Goal: Transaction & Acquisition: Book appointment/travel/reservation

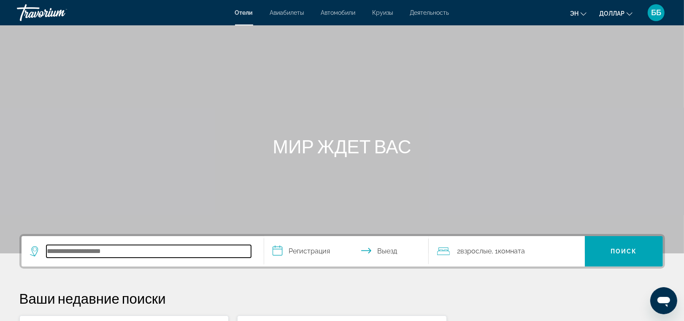
click at [77, 248] on input "Search hotel destination" at bounding box center [148, 251] width 205 height 13
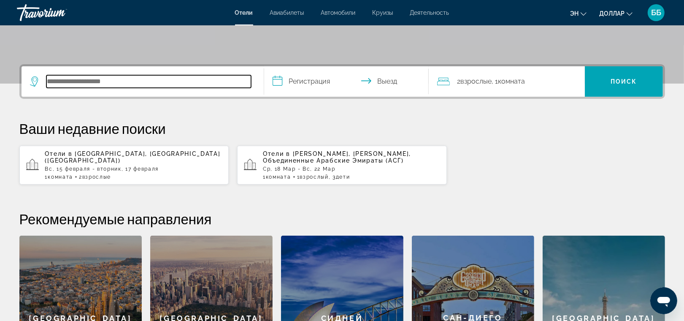
scroll to position [206, 0]
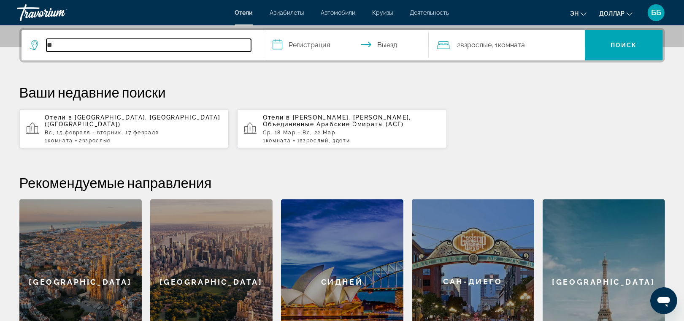
type input "*"
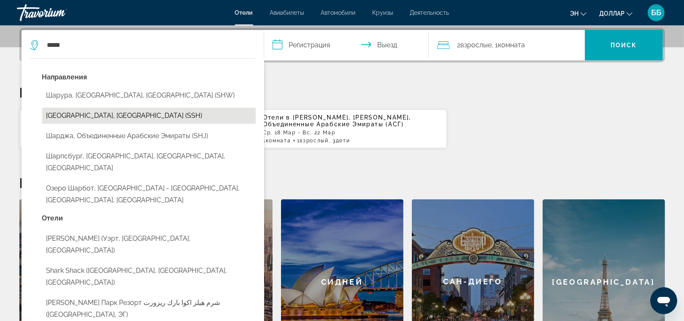
click at [81, 119] on button "Шарм-эль-Шейх, Египет (SSH)" at bounding box center [148, 116] width 213 height 16
type input "**********"
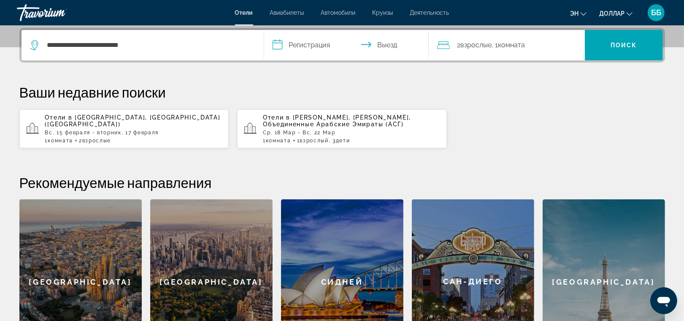
click at [304, 49] on input "**********" at bounding box center [348, 46] width 168 height 33
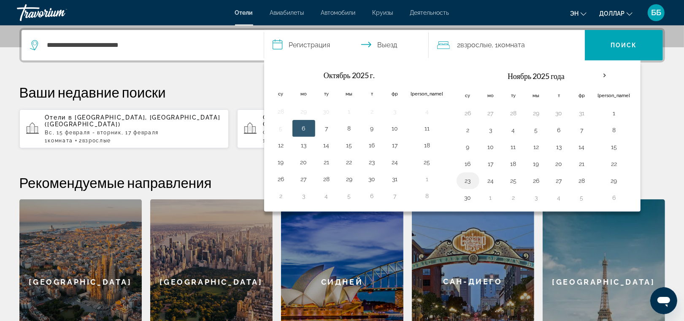
click at [461, 180] on button "23" at bounding box center [467, 181] width 13 height 12
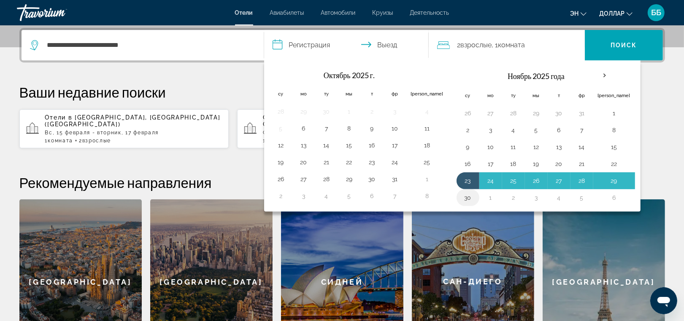
click at [461, 198] on button "30" at bounding box center [467, 198] width 13 height 12
type input "**********"
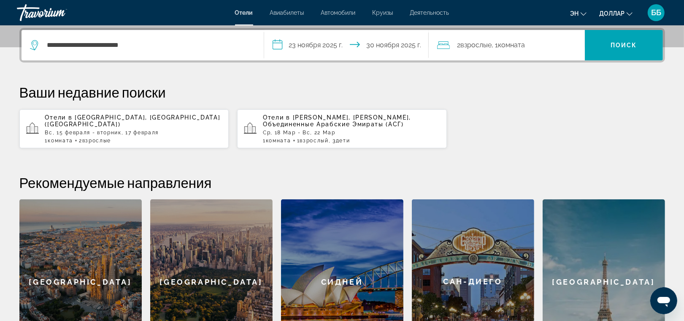
click at [534, 40] on div "2 Взрослый Взрослые , 1 Комната номера" at bounding box center [511, 45] width 148 height 12
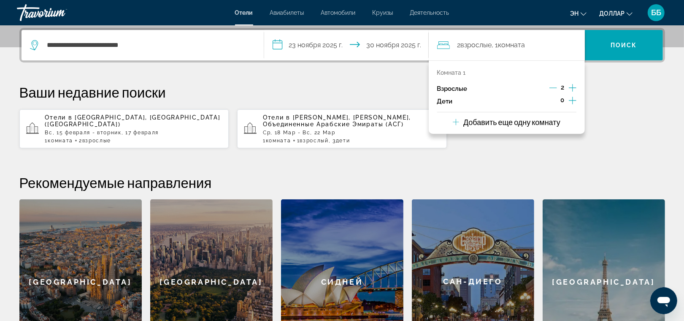
click at [552, 88] on icon "Decrement adults" at bounding box center [553, 88] width 8 height 0
click at [615, 42] on span "Поиск" at bounding box center [623, 45] width 27 height 7
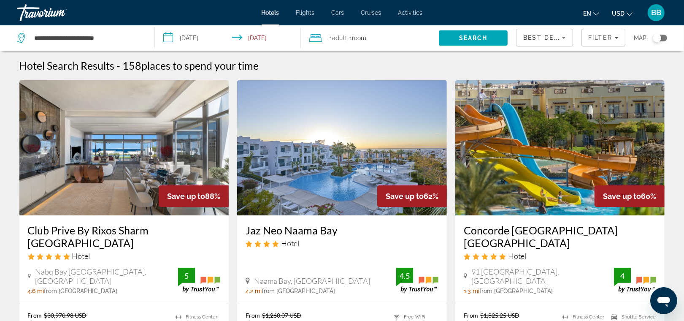
click at [386, 42] on div "1 Adult Adults , 1 Room rooms" at bounding box center [374, 38] width 130 height 12
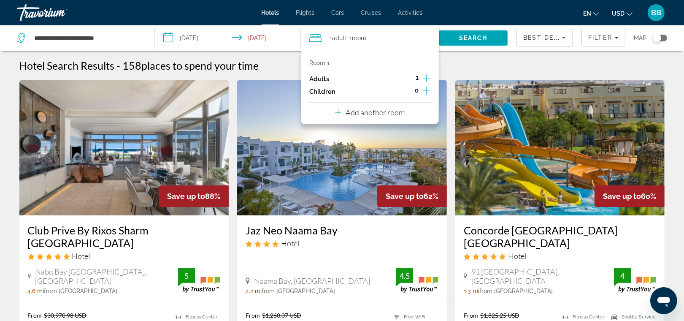
click at [426, 76] on icon "Increment adults" at bounding box center [427, 78] width 8 height 8
click at [463, 35] on span "Search" at bounding box center [473, 38] width 29 height 7
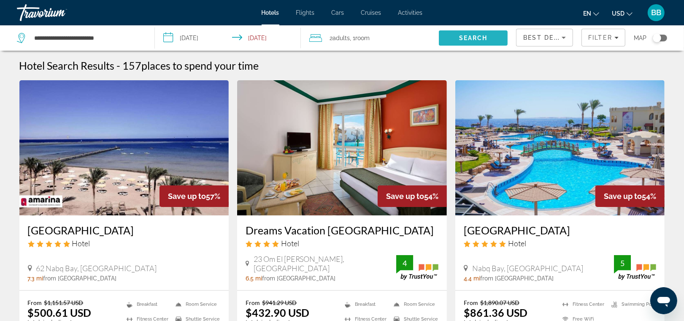
click at [463, 35] on span "Search" at bounding box center [473, 38] width 29 height 7
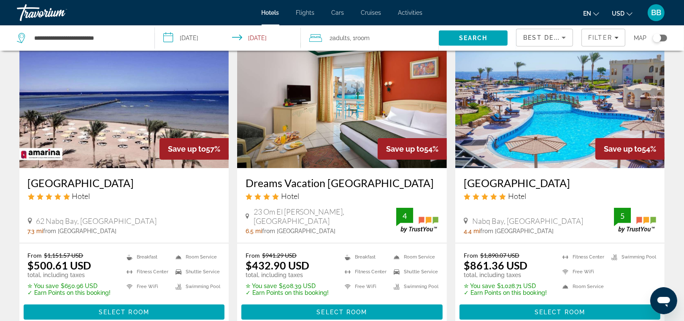
scroll to position [63, 0]
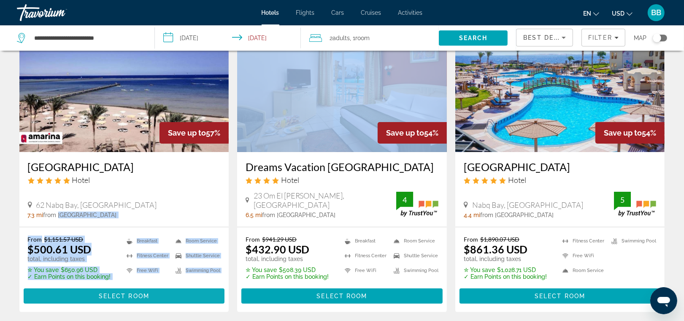
drag, startPoint x: 60, startPoint y: 222, endPoint x: 104, endPoint y: 290, distance: 80.5
click at [104, 290] on div "Save up to 57% Amarina Sun Resort and Aqua Park Hotel 62 Nabq Bay, Sharm El-She…" at bounding box center [124, 164] width 210 height 295
click at [194, 214] on div "7.3 mi from Sharm El Sheikh city center from hotel" at bounding box center [124, 214] width 193 height 7
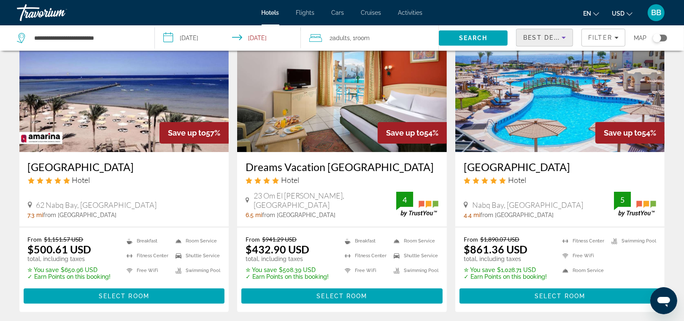
click at [556, 38] on span "Best Deals" at bounding box center [545, 37] width 44 height 7
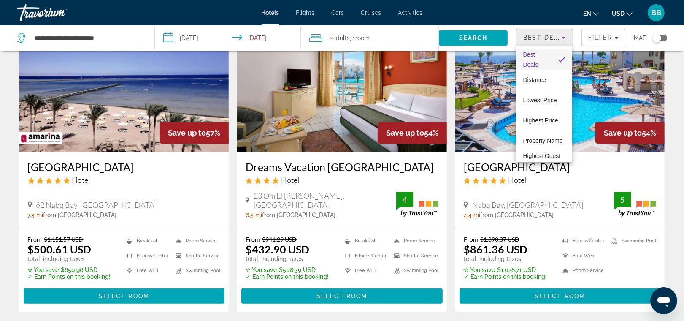
click at [604, 38] on div at bounding box center [342, 160] width 684 height 321
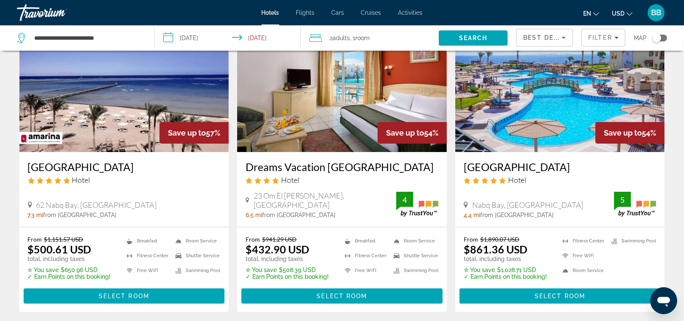
click at [604, 38] on span "Filter" at bounding box center [600, 37] width 24 height 7
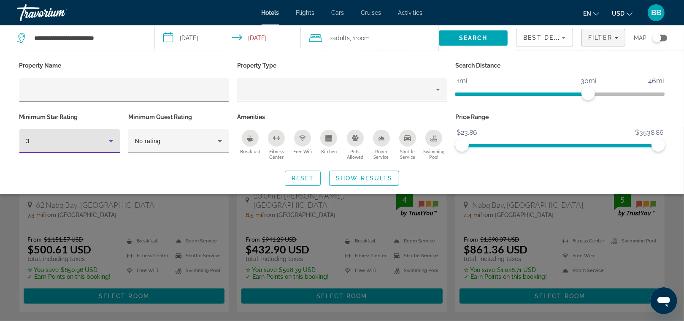
click at [111, 138] on icon "Hotel Filters" at bounding box center [111, 141] width 10 height 10
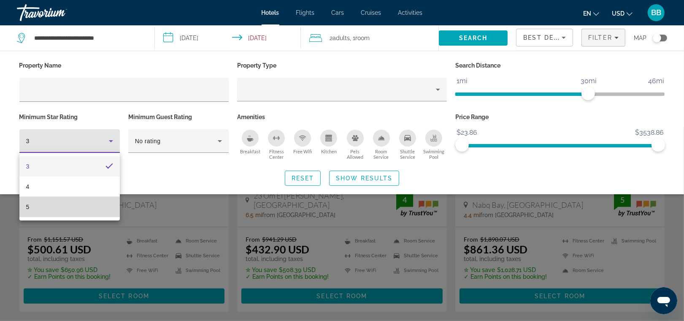
click at [37, 205] on mat-option "5" at bounding box center [69, 207] width 100 height 20
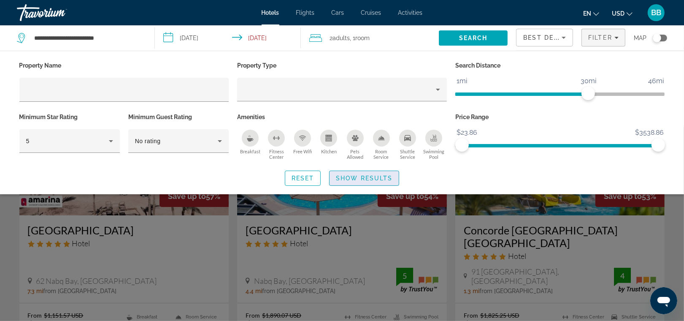
click at [359, 183] on span "Search widget" at bounding box center [363, 178] width 69 height 20
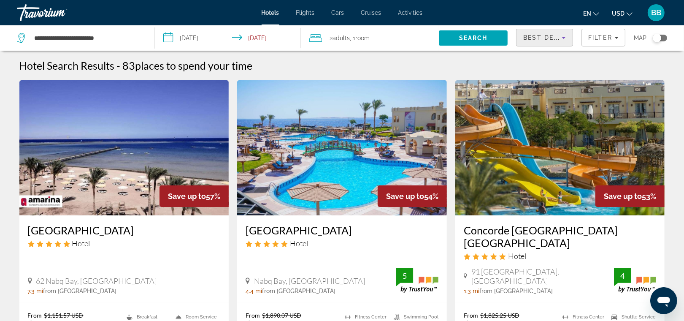
click at [553, 34] on span "Best Deals" at bounding box center [545, 37] width 44 height 7
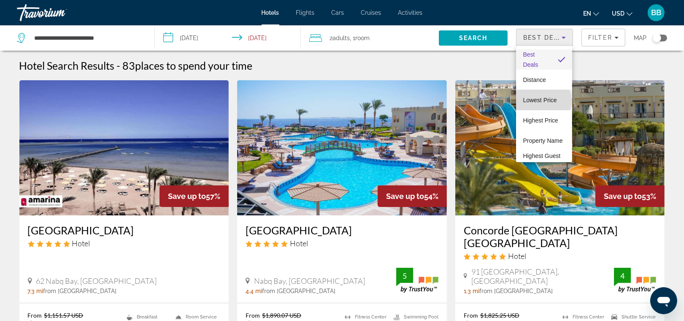
click at [543, 100] on span "Lowest Price" at bounding box center [540, 100] width 34 height 7
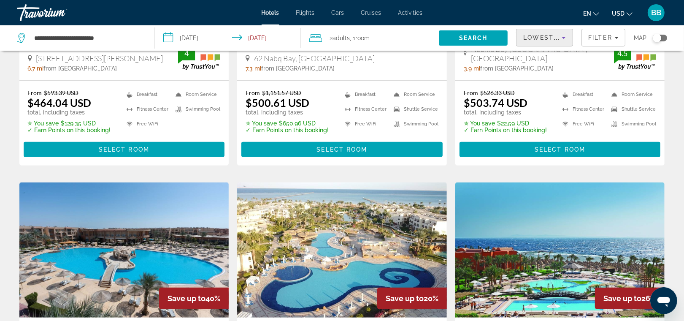
scroll to position [228, 0]
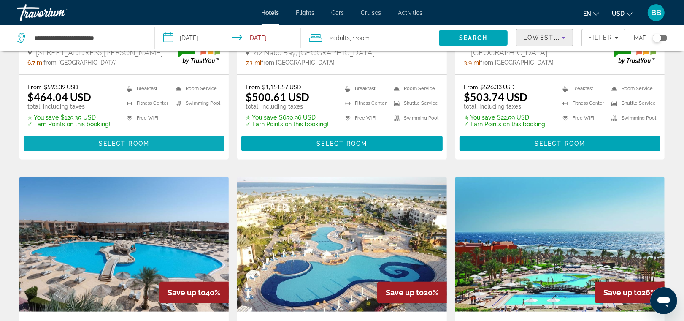
click at [137, 142] on span "Select Room" at bounding box center [124, 143] width 51 height 7
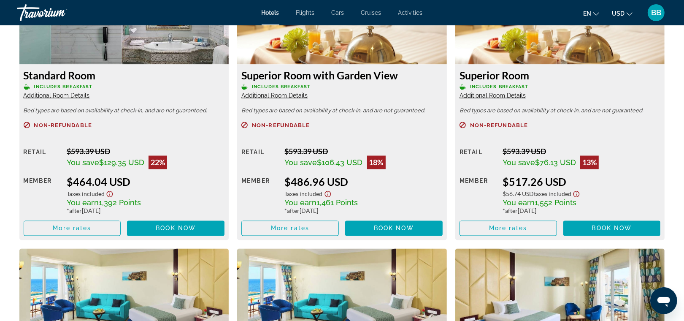
scroll to position [1211, 0]
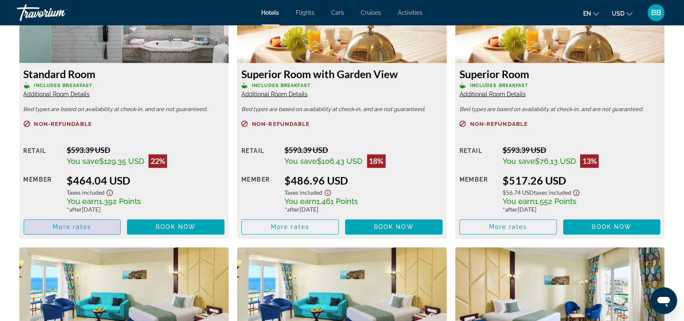
click at [108, 228] on span "Main content" at bounding box center [72, 227] width 97 height 20
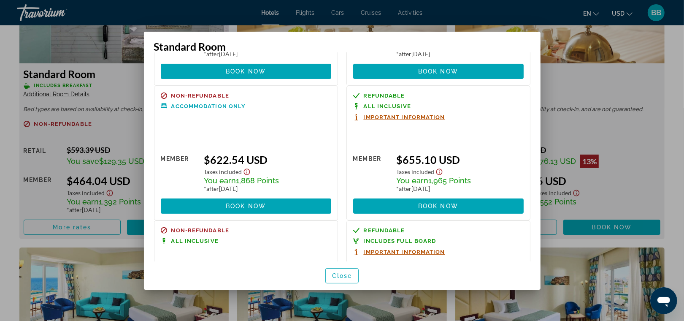
scroll to position [270, 0]
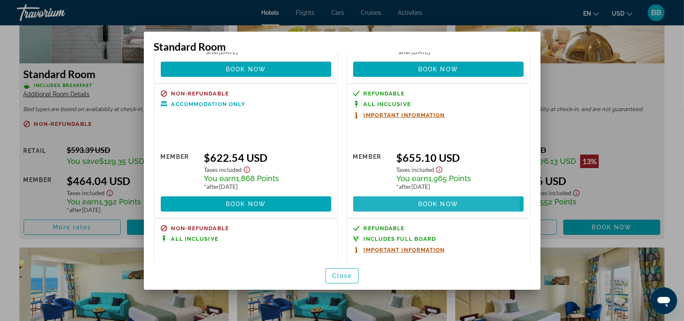
click at [404, 201] on span at bounding box center [438, 204] width 170 height 20
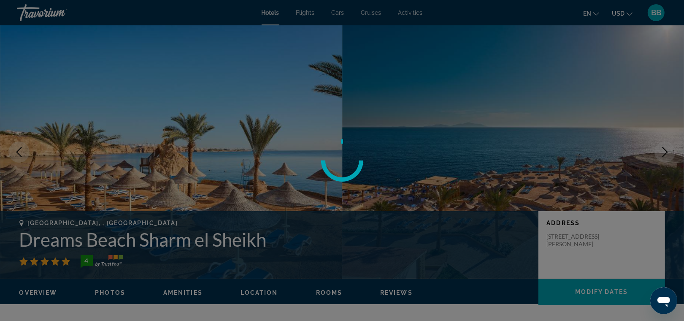
scroll to position [1211, 0]
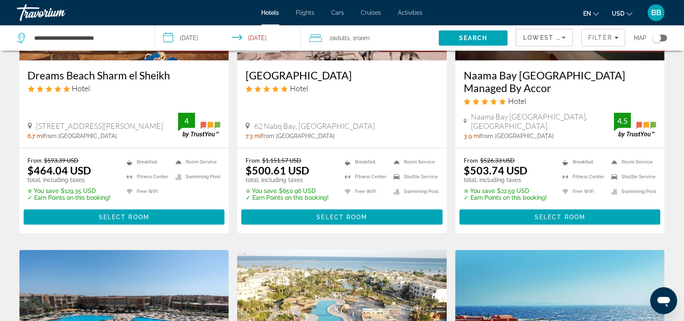
scroll to position [156, 0]
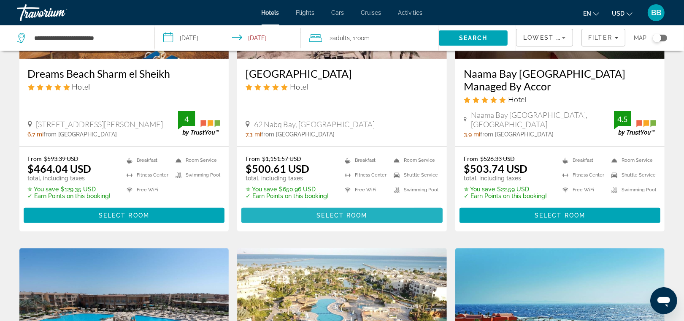
click at [321, 213] on span "Select Room" at bounding box center [341, 215] width 51 height 7
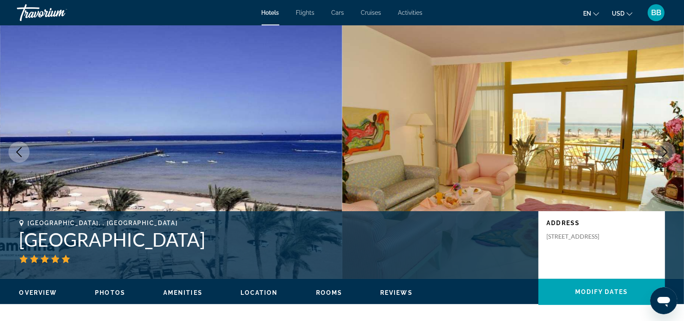
click at [664, 151] on icon "Next image" at bounding box center [665, 152] width 10 height 10
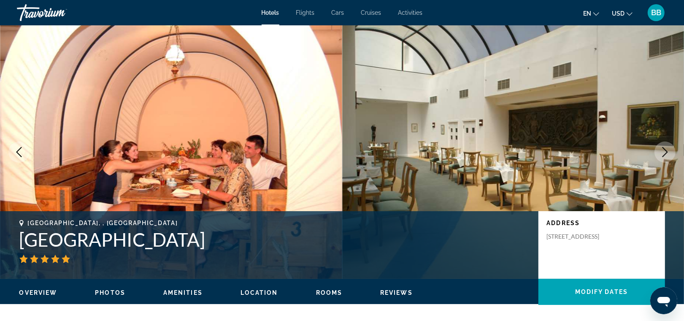
click at [664, 151] on icon "Next image" at bounding box center [665, 152] width 10 height 10
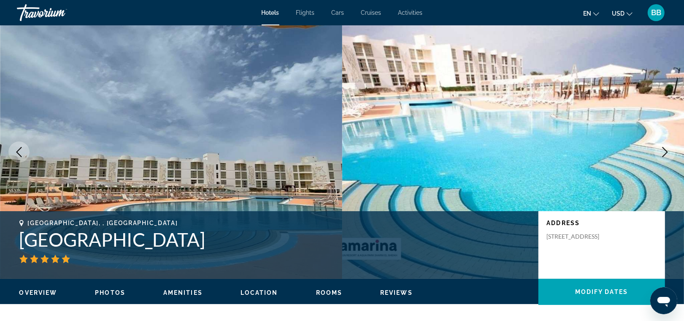
click at [664, 151] on icon "Next image" at bounding box center [665, 152] width 10 height 10
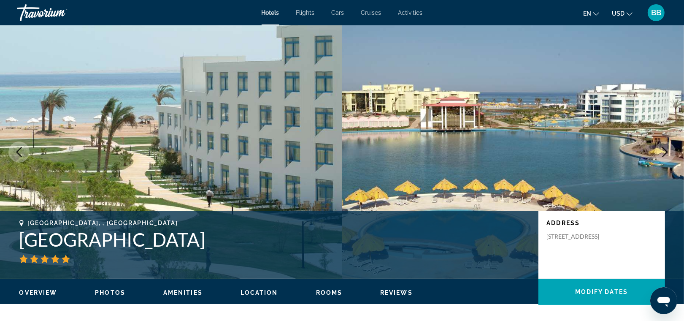
click at [664, 151] on icon "Next image" at bounding box center [665, 152] width 10 height 10
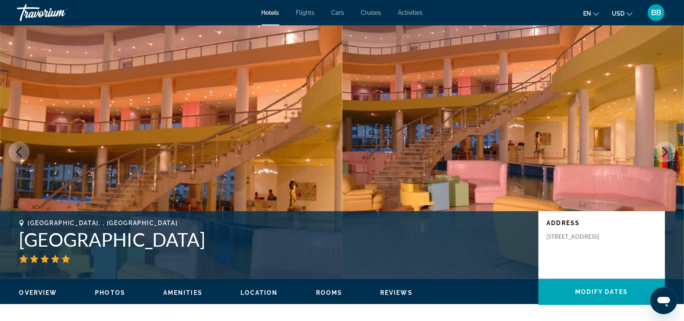
click at [664, 151] on icon "Next image" at bounding box center [665, 152] width 10 height 10
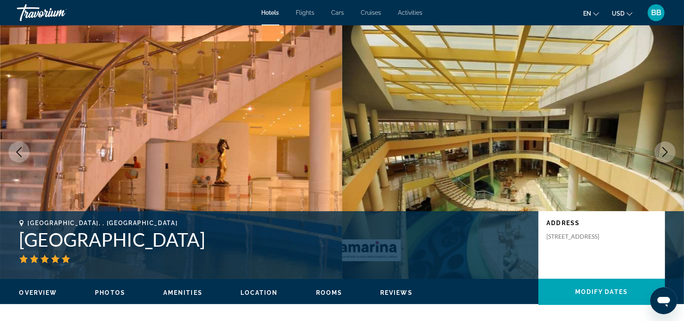
click at [664, 151] on icon "Next image" at bounding box center [665, 152] width 10 height 10
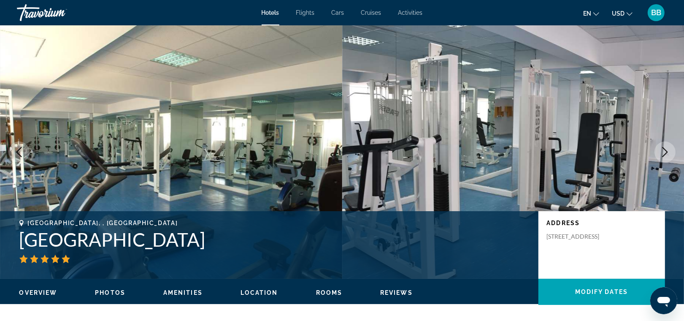
click at [663, 152] on icon "Next image" at bounding box center [665, 152] width 10 height 10
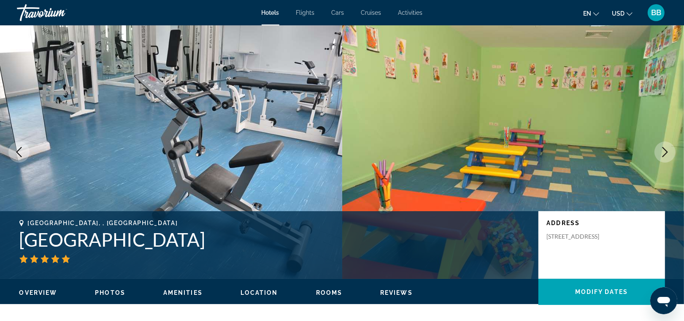
click at [663, 152] on icon "Next image" at bounding box center [665, 152] width 10 height 10
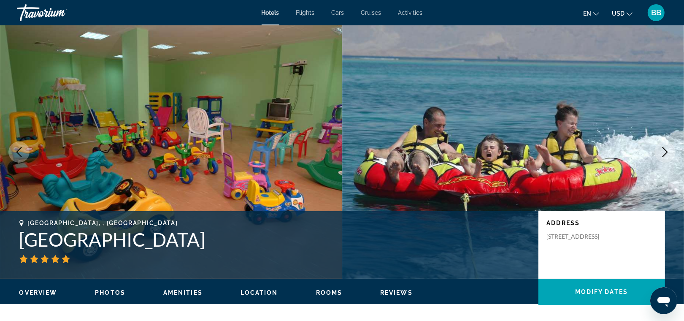
click at [663, 152] on icon "Next image" at bounding box center [665, 152] width 10 height 10
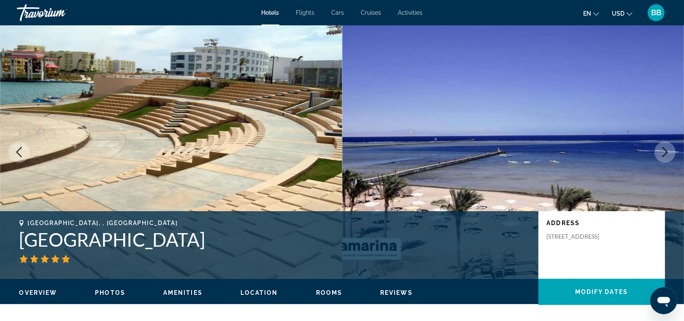
click at [663, 152] on icon "Next image" at bounding box center [665, 152] width 10 height 10
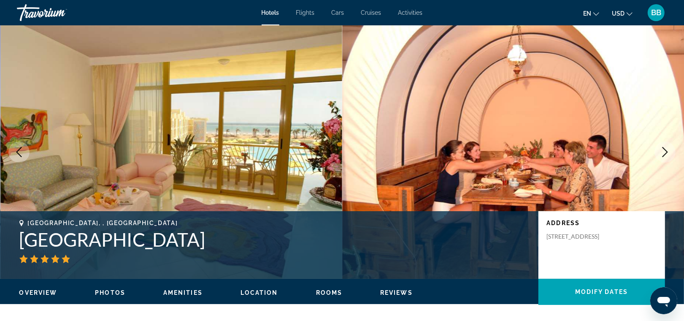
click at [663, 152] on icon "Next image" at bounding box center [665, 152] width 10 height 10
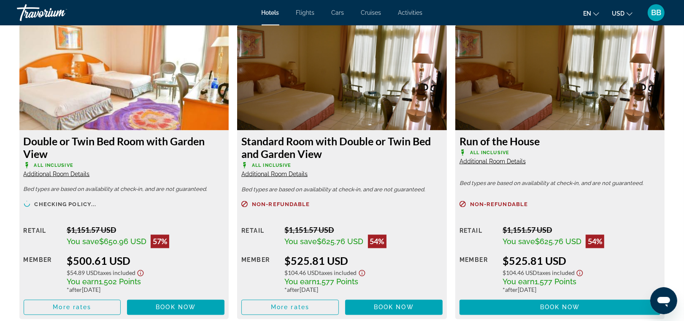
scroll to position [1146, 0]
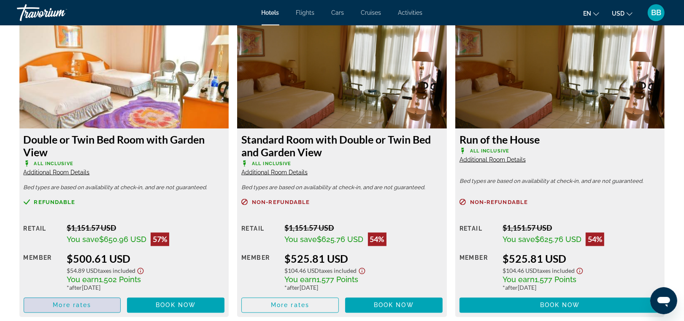
click at [81, 308] on span "More rates" at bounding box center [72, 305] width 38 height 7
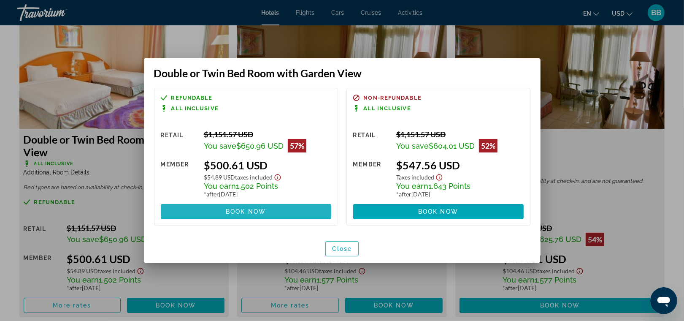
click at [251, 209] on span "Book now" at bounding box center [246, 211] width 40 height 7
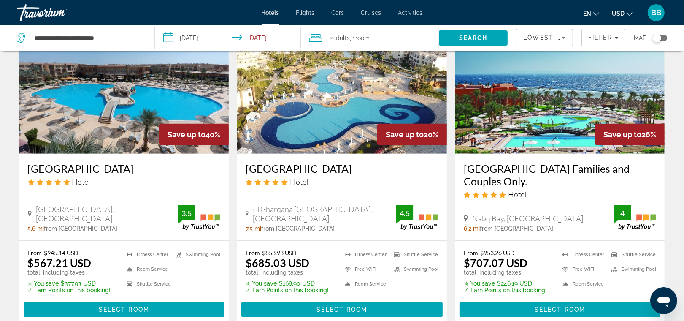
scroll to position [385, 0]
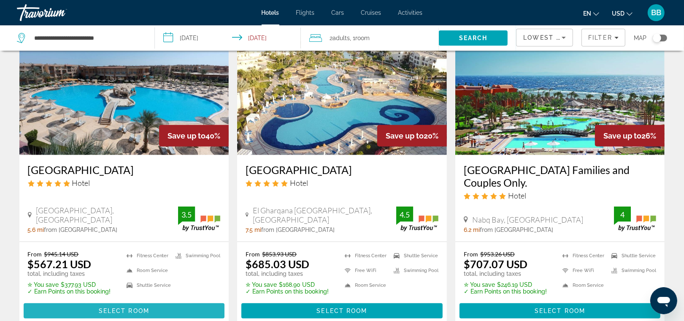
click at [101, 308] on span "Select Room" at bounding box center [124, 310] width 51 height 7
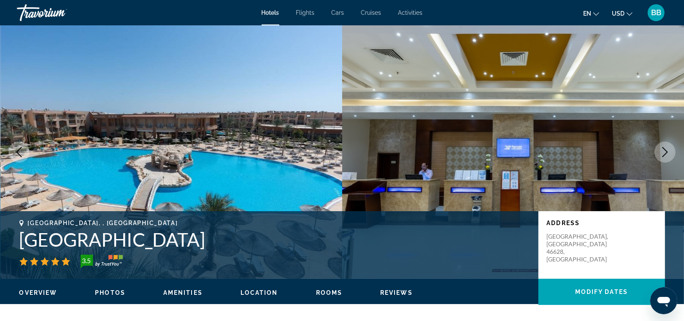
click at [659, 150] on button "Next image" at bounding box center [664, 151] width 21 height 21
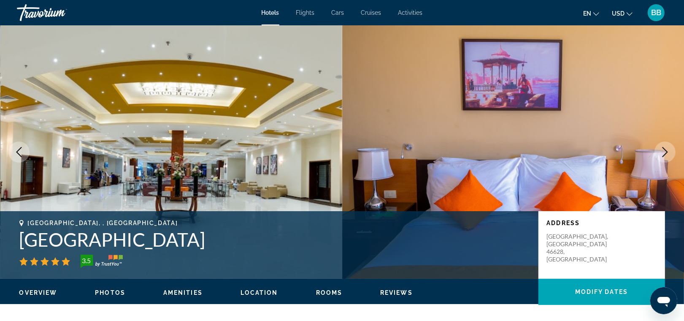
click at [659, 150] on button "Next image" at bounding box center [664, 151] width 21 height 21
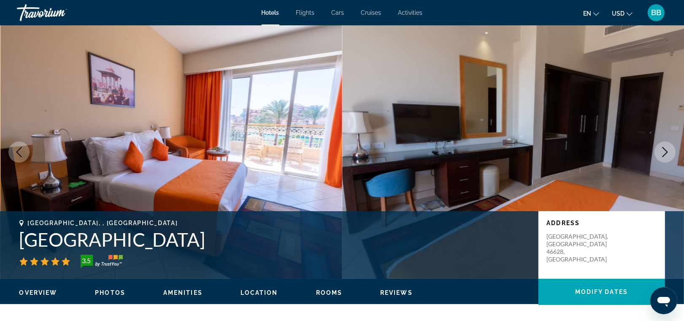
click at [659, 150] on button "Next image" at bounding box center [664, 151] width 21 height 21
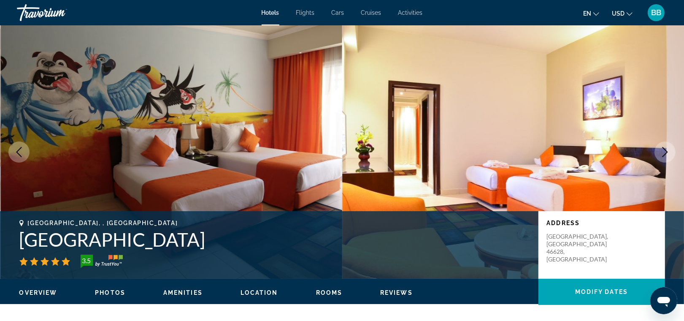
click at [658, 150] on button "Next image" at bounding box center [664, 151] width 21 height 21
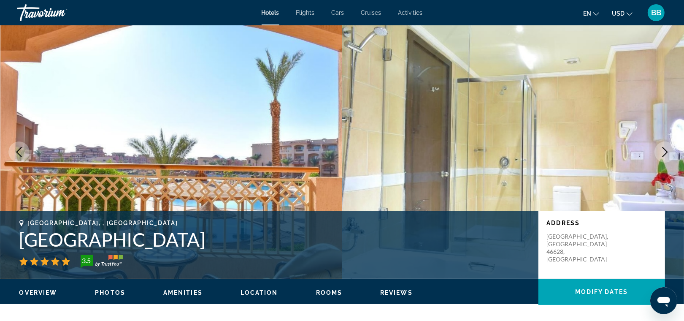
click at [658, 150] on button "Next image" at bounding box center [664, 151] width 21 height 21
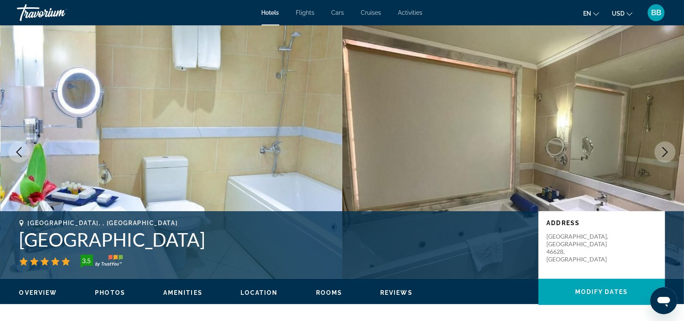
click at [658, 151] on button "Next image" at bounding box center [664, 151] width 21 height 21
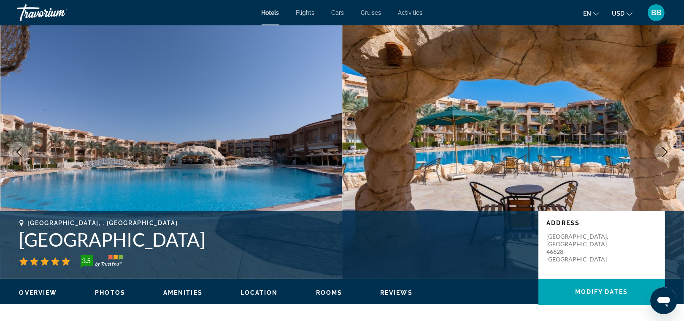
click at [658, 151] on button "Next image" at bounding box center [664, 151] width 21 height 21
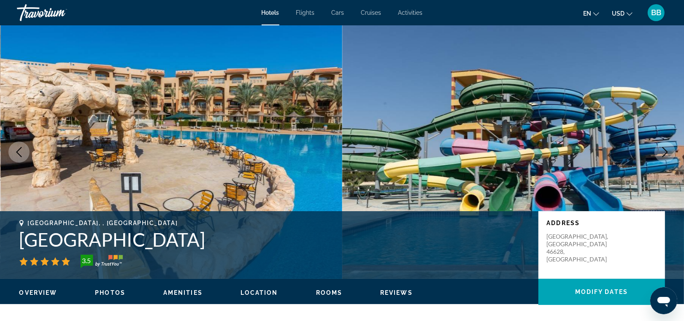
click at [658, 151] on button "Next image" at bounding box center [664, 151] width 21 height 21
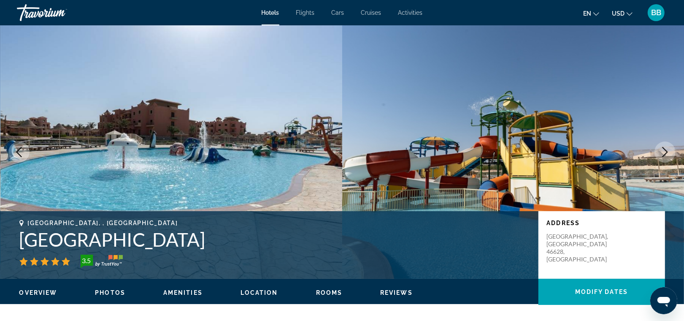
click at [658, 151] on button "Next image" at bounding box center [664, 151] width 21 height 21
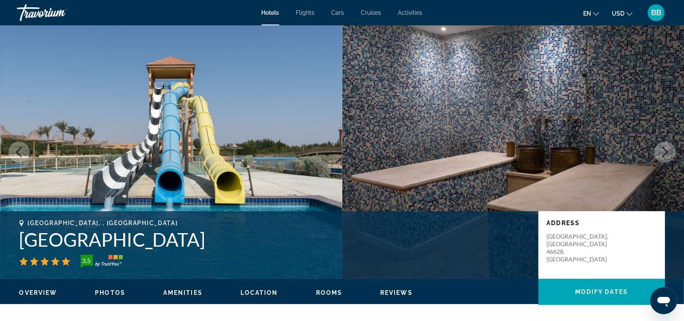
click at [658, 151] on button "Next image" at bounding box center [664, 151] width 21 height 21
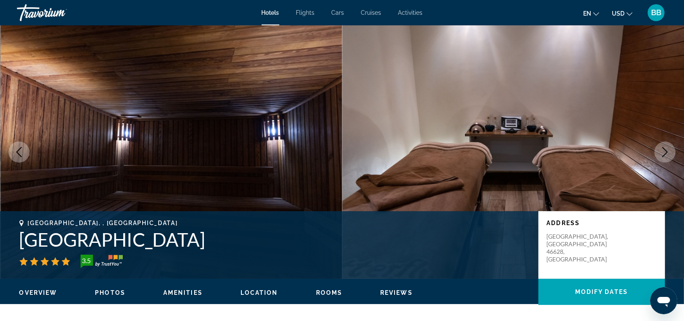
click at [658, 152] on button "Next image" at bounding box center [664, 151] width 21 height 21
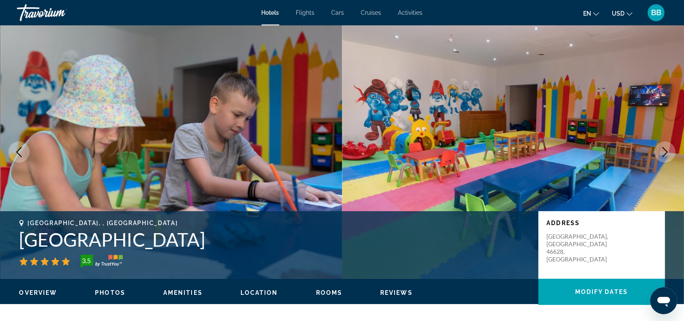
click at [658, 152] on button "Next image" at bounding box center [664, 151] width 21 height 21
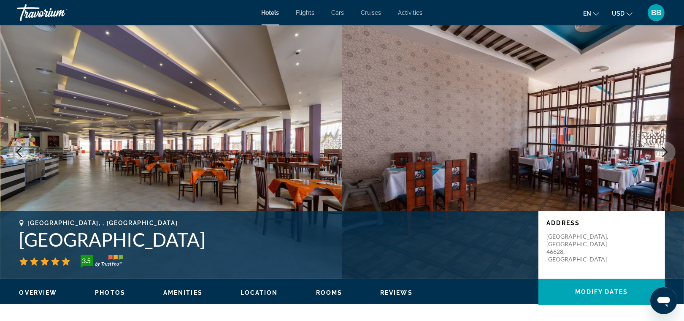
click at [657, 152] on button "Next image" at bounding box center [664, 151] width 21 height 21
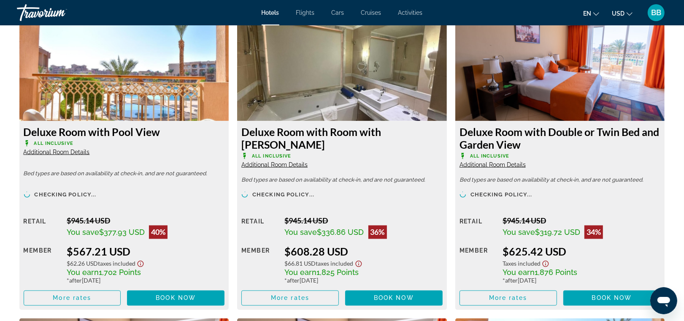
scroll to position [1176, 0]
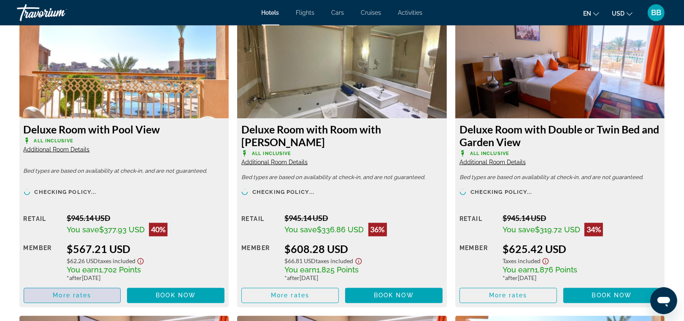
click at [81, 292] on span "More rates" at bounding box center [72, 295] width 38 height 7
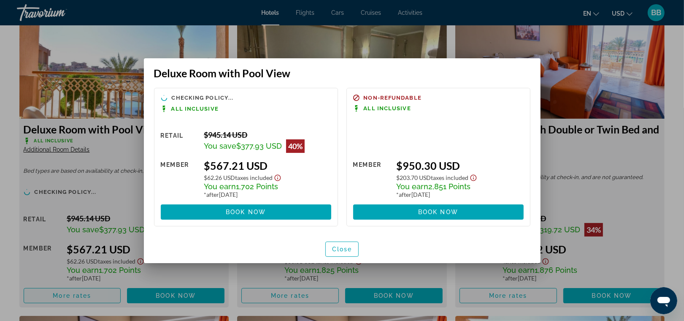
scroll to position [0, 0]
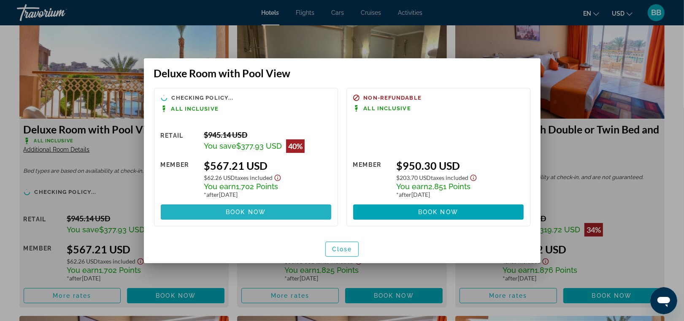
click at [270, 209] on span at bounding box center [246, 212] width 170 height 20
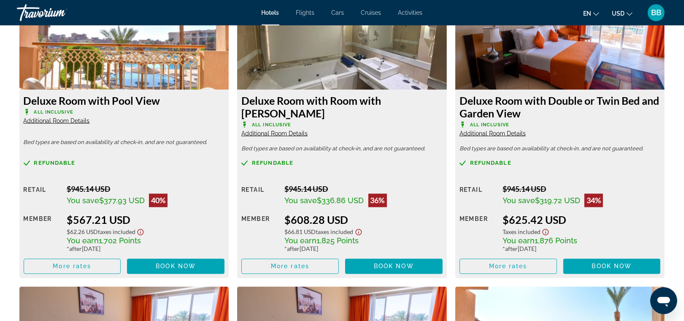
scroll to position [1227, 0]
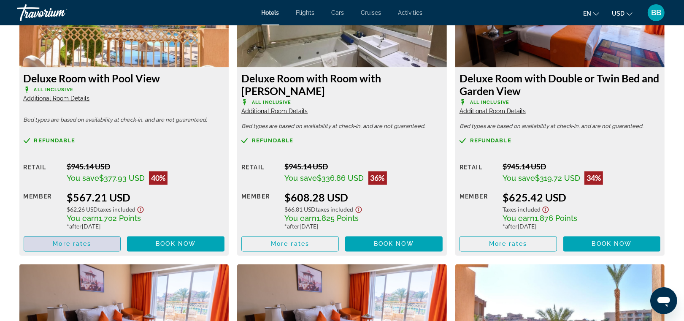
click at [85, 243] on span "Main content" at bounding box center [72, 244] width 97 height 20
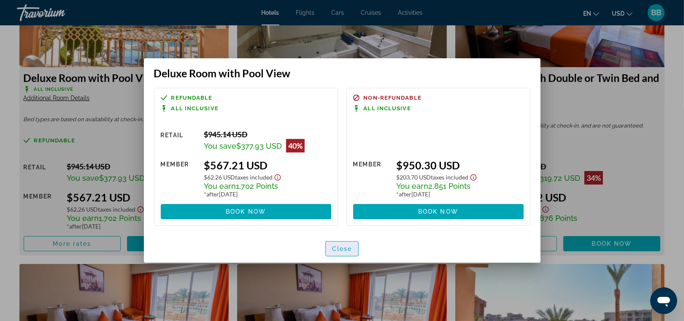
click at [338, 250] on span "Close" at bounding box center [342, 248] width 20 height 7
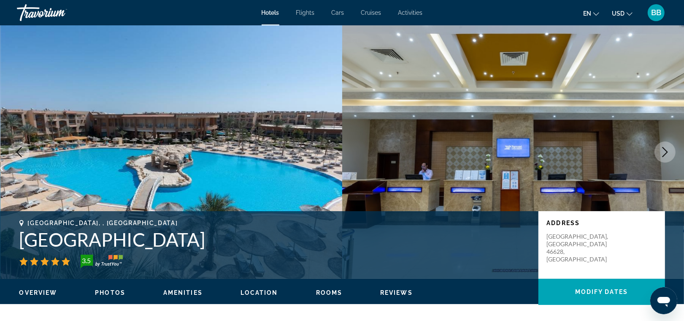
scroll to position [1227, 0]
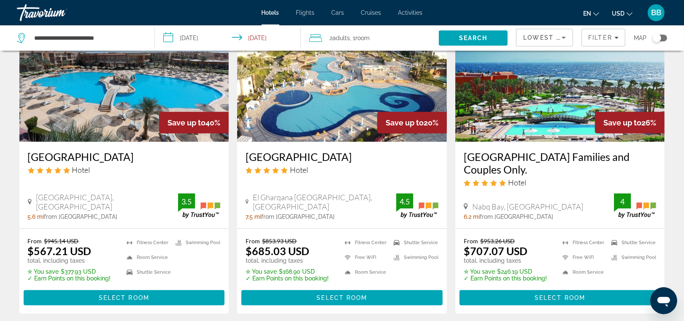
scroll to position [422, 0]
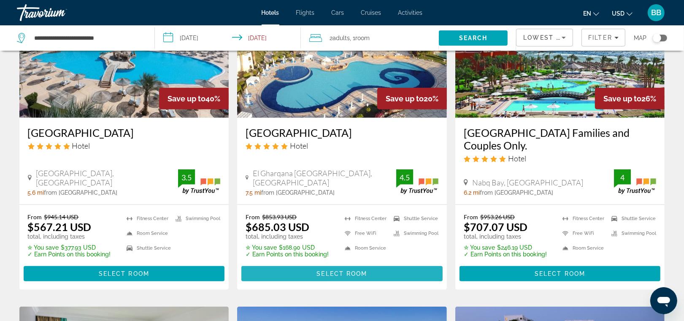
click at [332, 273] on span "Select Room" at bounding box center [341, 273] width 51 height 7
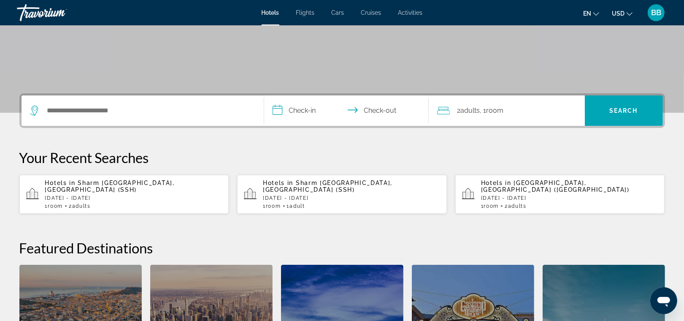
scroll to position [154, 0]
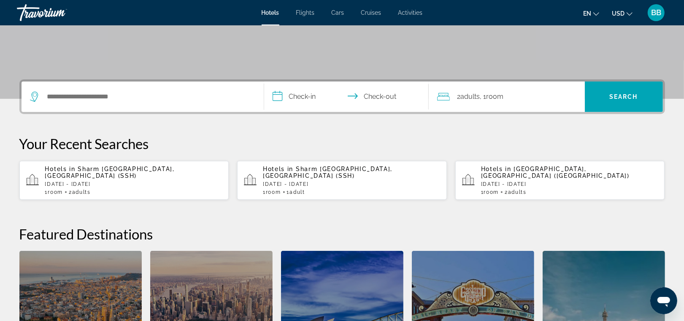
click at [119, 180] on div "Hotels in [GEOGRAPHIC_DATA], [GEOGRAPHIC_DATA] (SSH) [DATE] - [DATE] 1 Room roo…" at bounding box center [133, 180] width 177 height 30
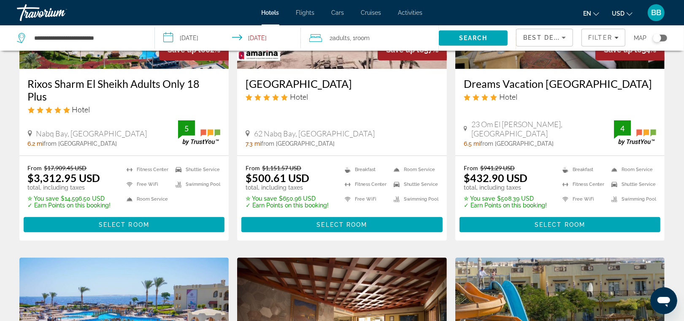
scroll to position [148, 0]
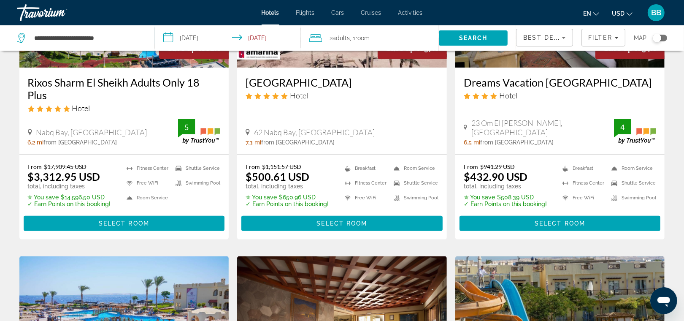
click at [553, 34] on span "Best Deals" at bounding box center [545, 37] width 44 height 7
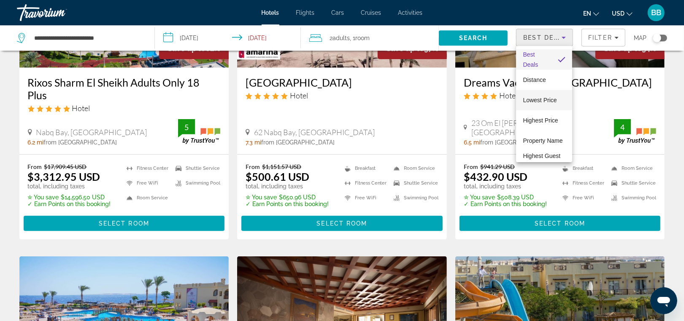
click at [539, 99] on span "Lowest Price" at bounding box center [540, 100] width 34 height 7
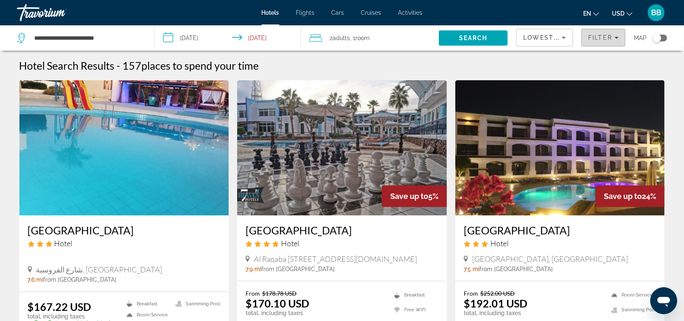
click at [604, 39] on span "Filter" at bounding box center [600, 37] width 24 height 7
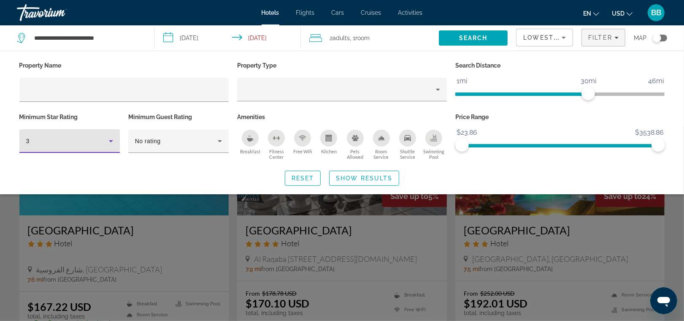
click at [111, 137] on icon "Hotel Filters" at bounding box center [111, 141] width 10 height 10
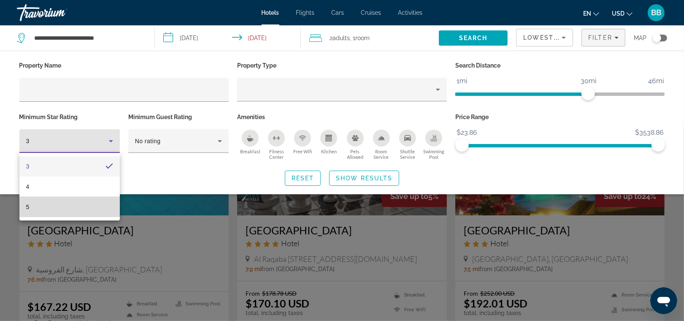
click at [70, 208] on mat-option "5" at bounding box center [69, 207] width 100 height 20
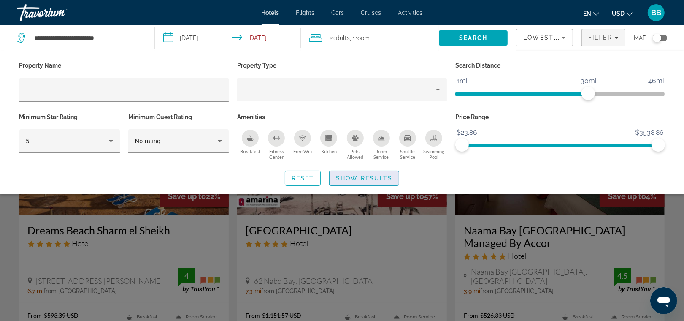
click at [387, 180] on span "Show Results" at bounding box center [364, 178] width 57 height 7
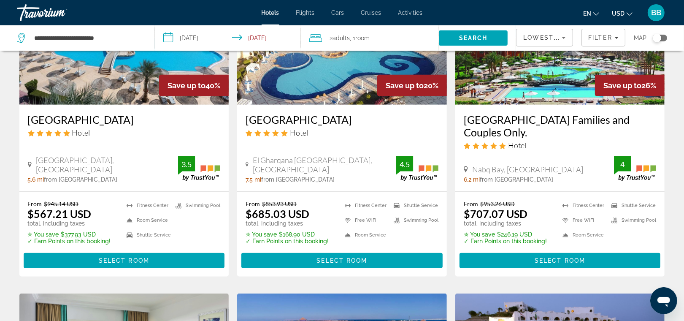
scroll to position [436, 0]
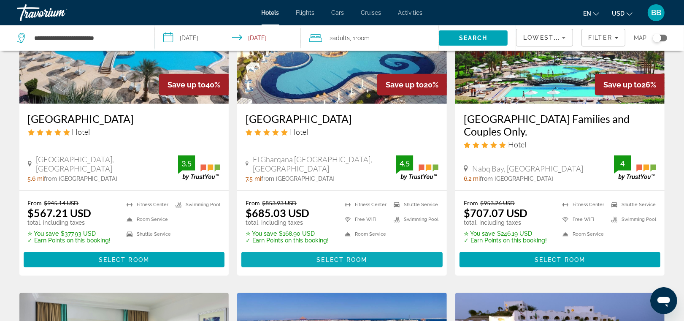
click at [327, 258] on span "Select Room" at bounding box center [341, 259] width 51 height 7
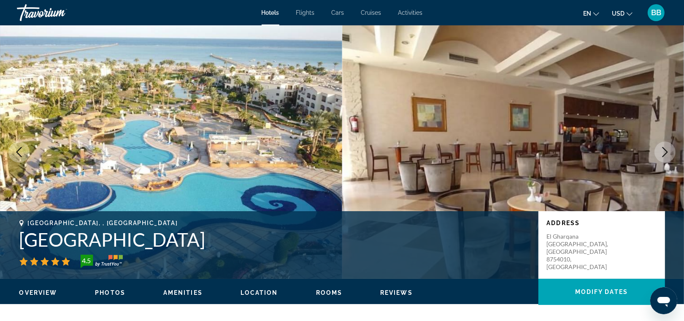
click at [661, 152] on icon "Next image" at bounding box center [665, 152] width 10 height 10
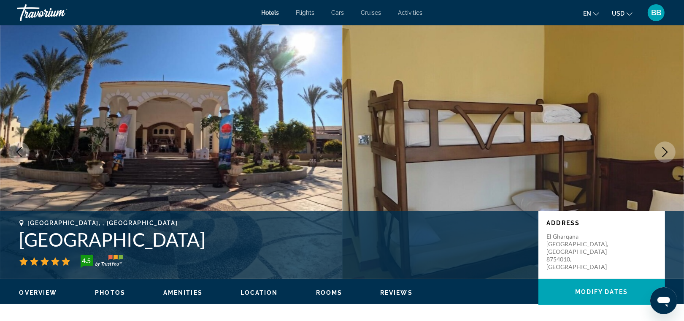
click at [661, 152] on icon "Next image" at bounding box center [665, 152] width 10 height 10
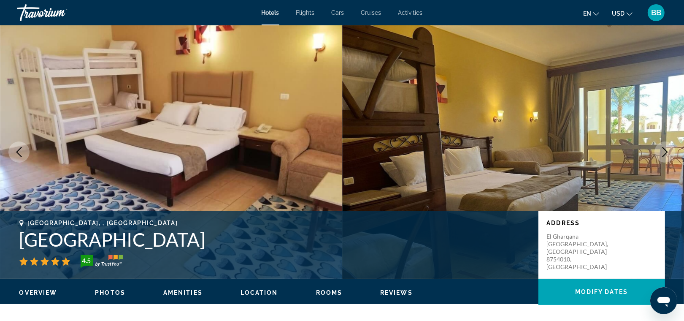
click at [661, 153] on icon "Next image" at bounding box center [665, 152] width 10 height 10
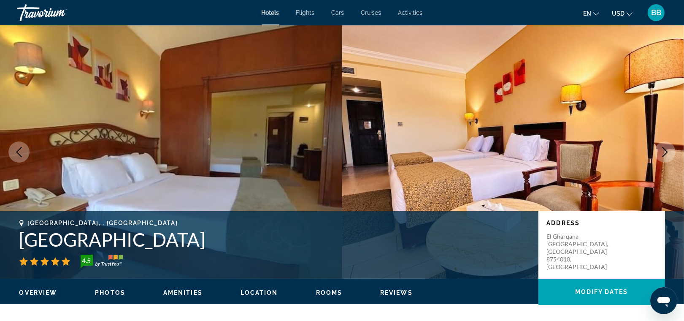
click at [661, 153] on icon "Next image" at bounding box center [665, 152] width 10 height 10
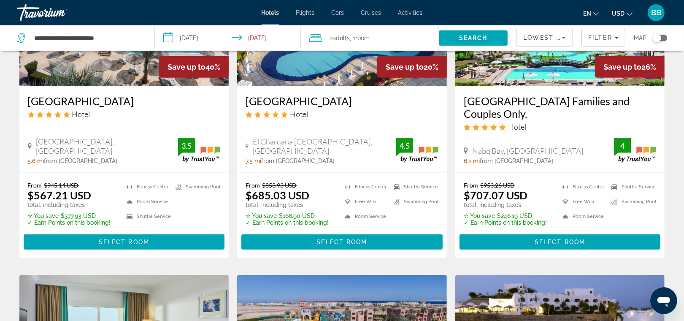
scroll to position [459, 0]
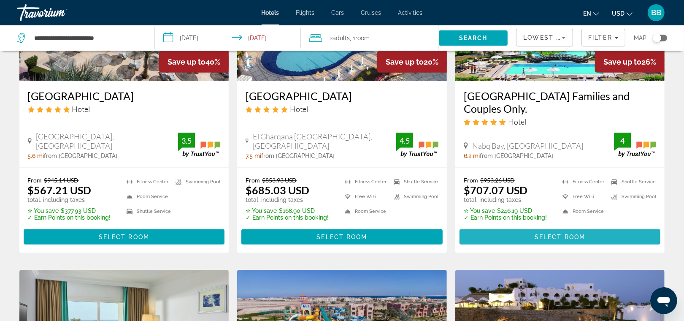
click at [505, 240] on span "Main content" at bounding box center [559, 237] width 201 height 20
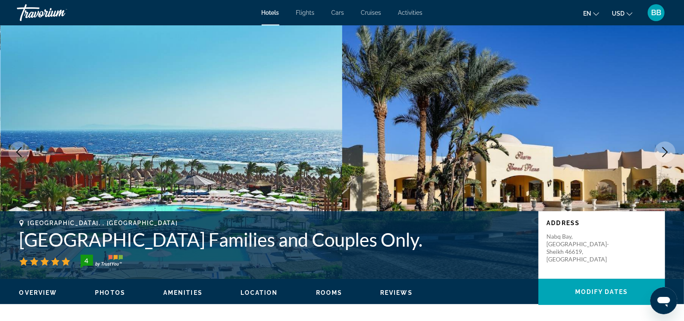
click at [663, 152] on icon "Next image" at bounding box center [665, 152] width 10 height 10
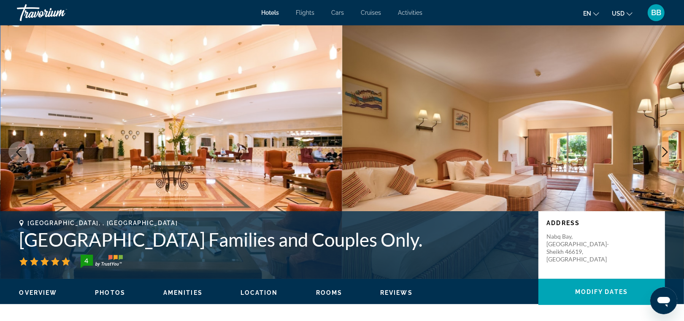
click at [663, 152] on icon "Next image" at bounding box center [665, 152] width 10 height 10
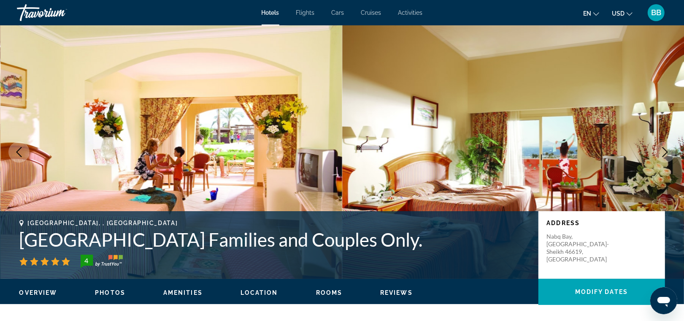
click at [663, 152] on icon "Next image" at bounding box center [665, 152] width 10 height 10
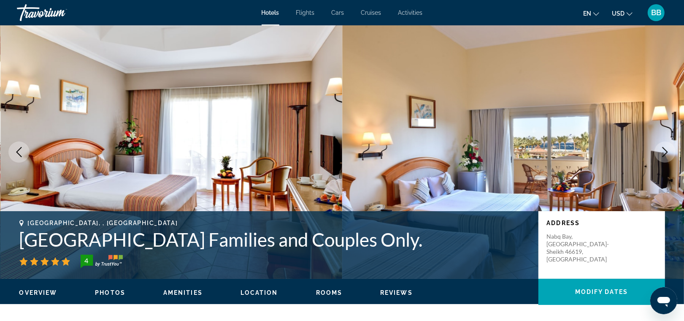
click at [663, 152] on icon "Next image" at bounding box center [665, 152] width 10 height 10
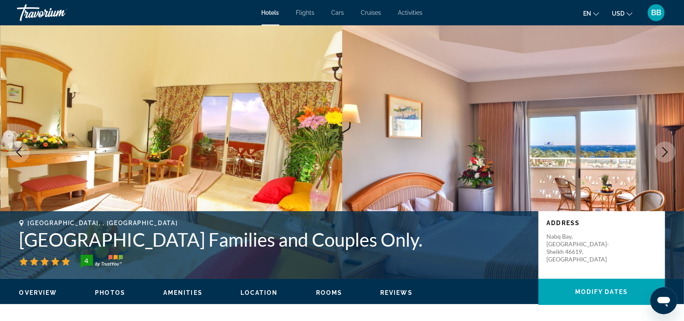
click at [663, 153] on icon "Next image" at bounding box center [665, 152] width 10 height 10
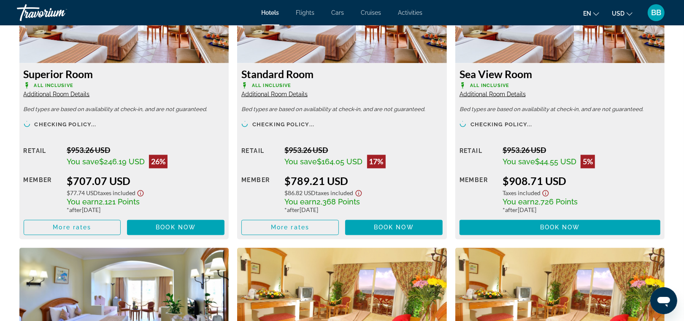
scroll to position [1232, 0]
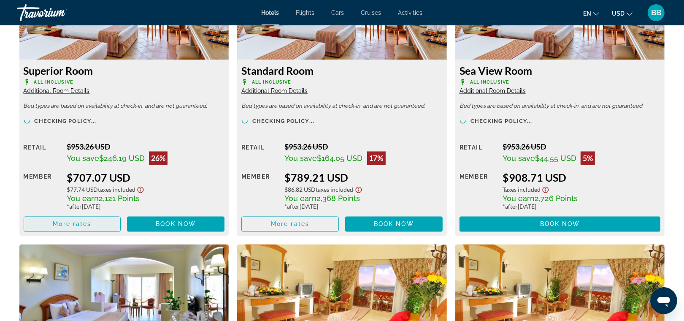
click at [72, 218] on span "Main content" at bounding box center [72, 224] width 97 height 20
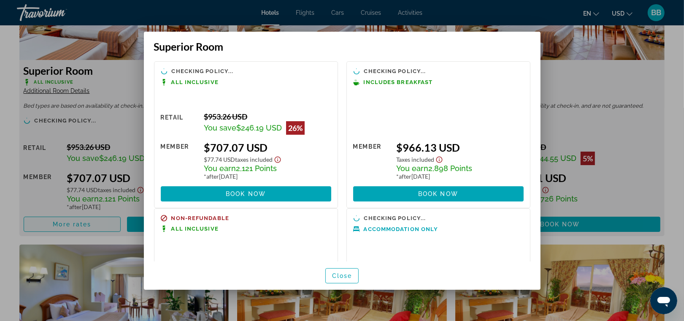
scroll to position [0, 0]
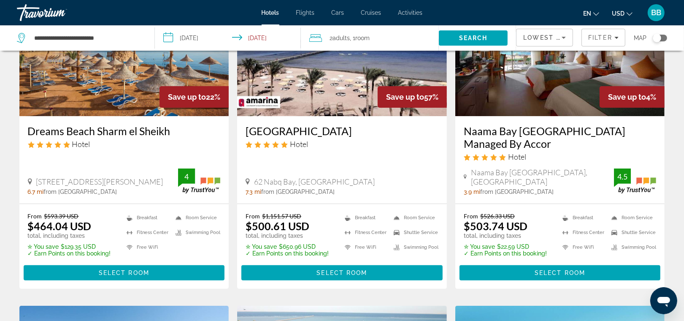
scroll to position [107, 0]
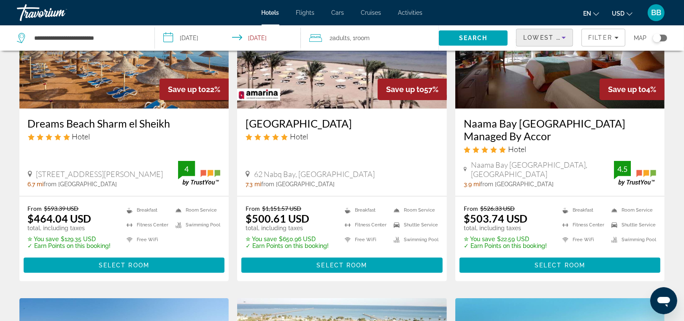
click at [560, 40] on icon "Sort by" at bounding box center [564, 37] width 10 height 10
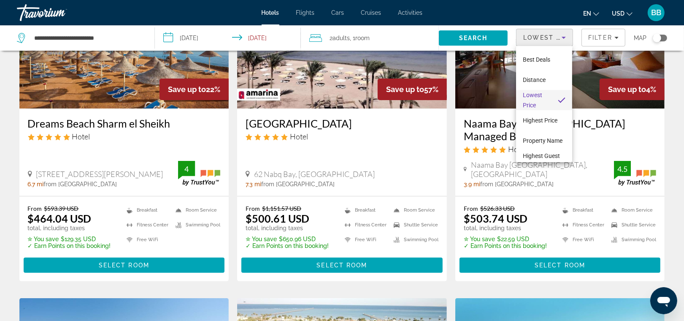
click at [610, 39] on div at bounding box center [342, 160] width 684 height 321
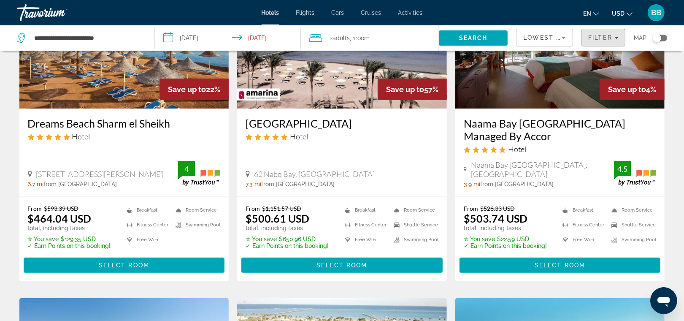
click at [610, 39] on span "Filter" at bounding box center [600, 37] width 24 height 7
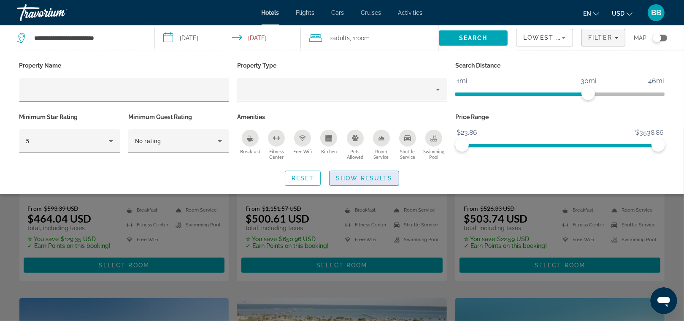
click at [383, 176] on span "Show Results" at bounding box center [364, 178] width 57 height 7
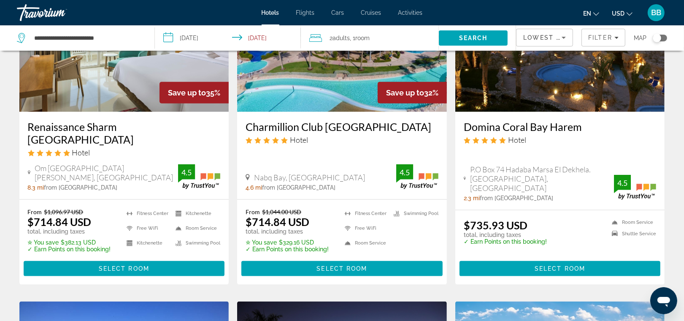
scroll to position [754, 0]
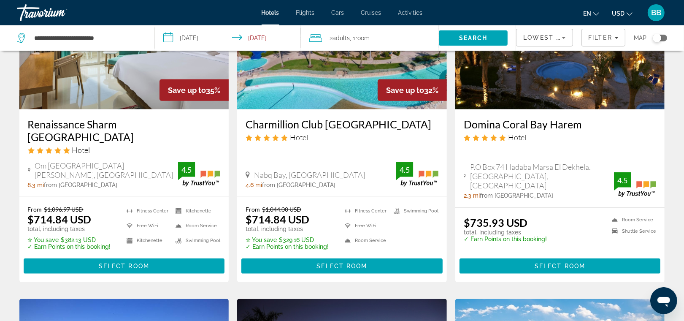
click at [621, 150] on div "Domina Coral Bay Harem Hotel P.O Box 74 Hadaba Marsa El Dekhela. [GEOGRAPHIC_DA…" at bounding box center [560, 158] width 210 height 98
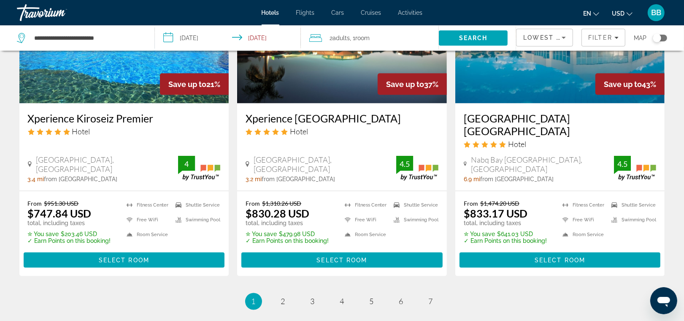
scroll to position [1086, 0]
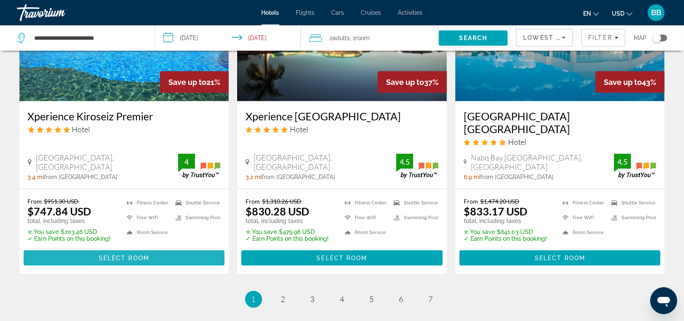
click at [103, 254] on span "Select Room" at bounding box center [124, 257] width 51 height 7
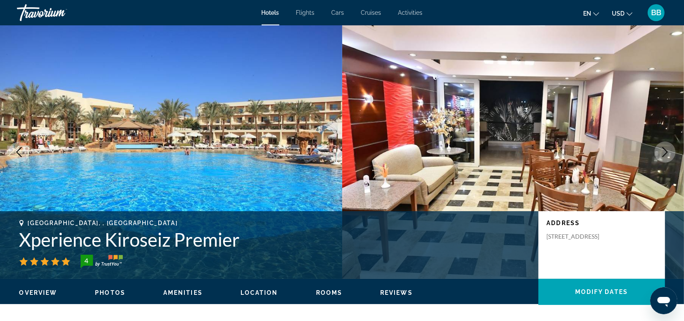
click at [660, 150] on icon "Next image" at bounding box center [665, 152] width 10 height 10
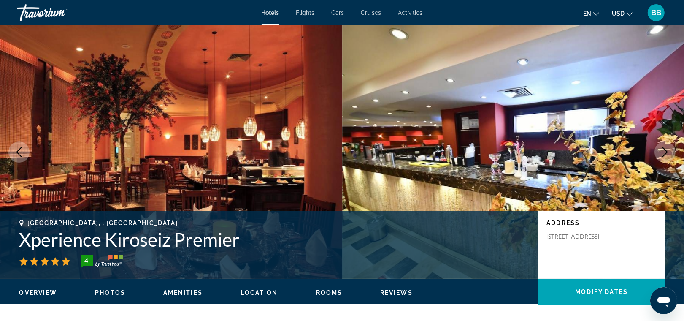
click at [660, 150] on icon "Next image" at bounding box center [665, 152] width 10 height 10
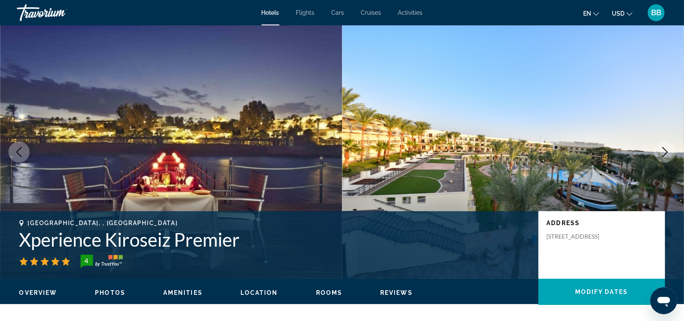
click at [660, 151] on icon "Next image" at bounding box center [665, 152] width 10 height 10
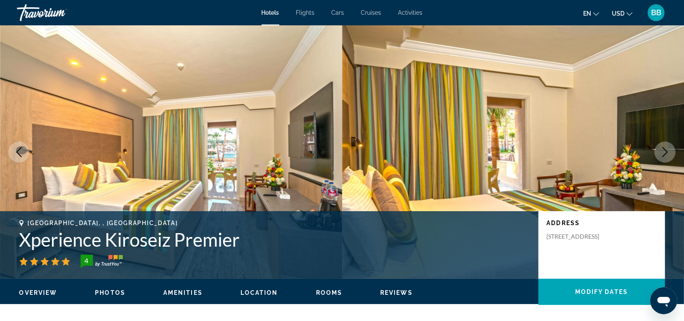
click at [660, 151] on icon "Next image" at bounding box center [665, 152] width 10 height 10
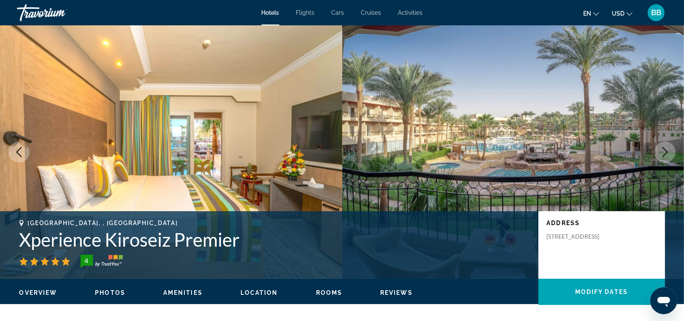
click at [660, 151] on icon "Next image" at bounding box center [665, 152] width 10 height 10
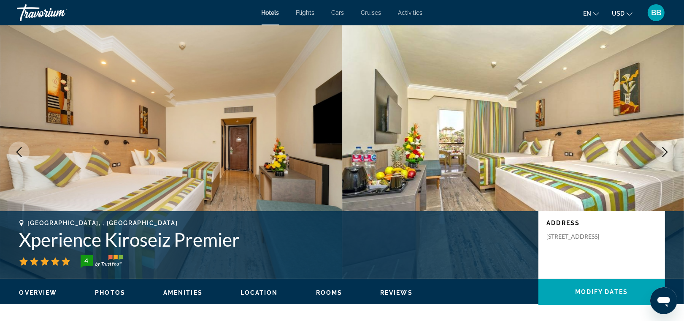
click at [660, 151] on icon "Next image" at bounding box center [665, 152] width 10 height 10
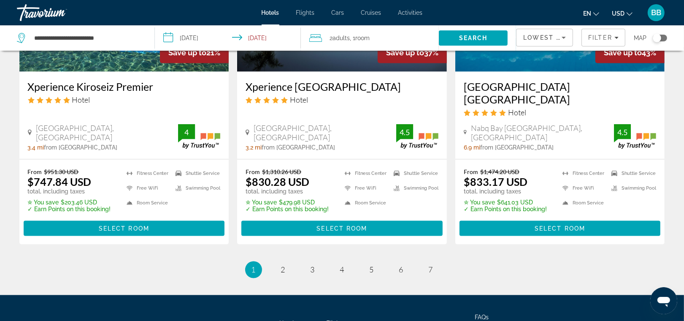
scroll to position [1100, 0]
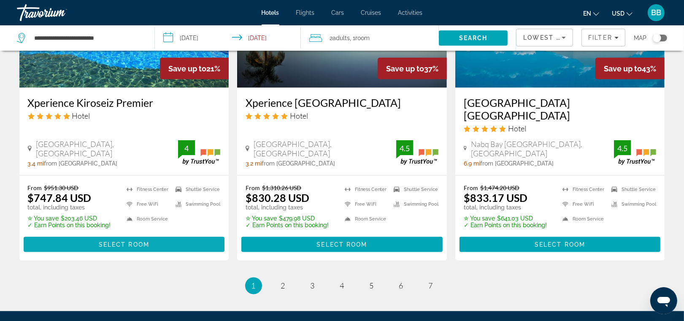
click at [108, 234] on span "Main content" at bounding box center [124, 244] width 201 height 20
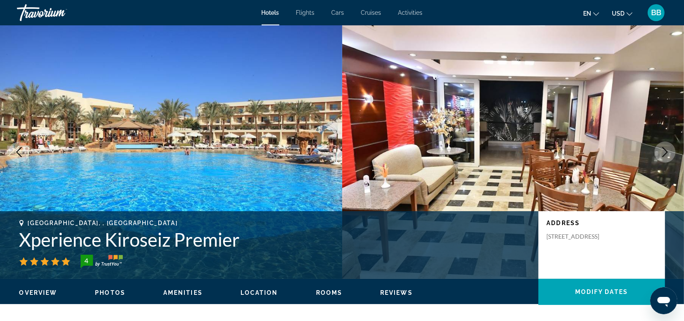
click at [663, 152] on icon "Next image" at bounding box center [665, 152] width 10 height 10
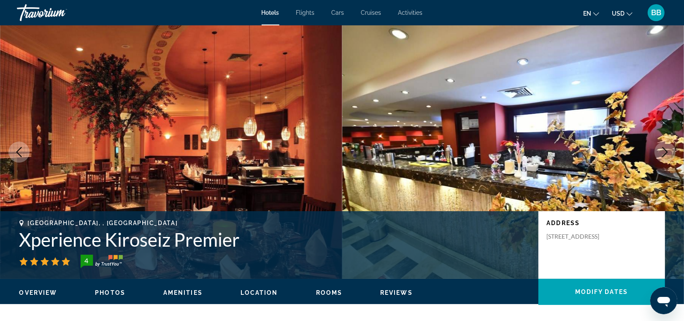
click at [663, 152] on icon "Next image" at bounding box center [665, 152] width 10 height 10
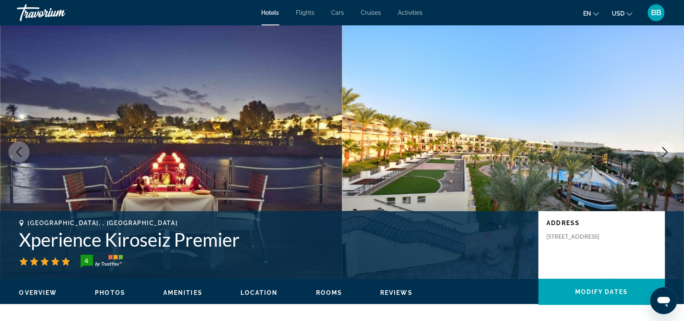
click at [663, 152] on icon "Next image" at bounding box center [665, 152] width 10 height 10
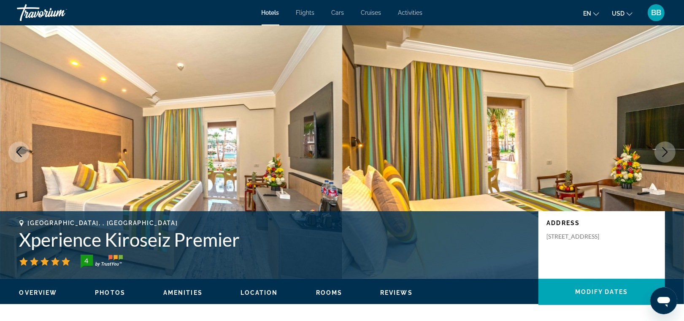
click at [663, 152] on icon "Next image" at bounding box center [665, 152] width 10 height 10
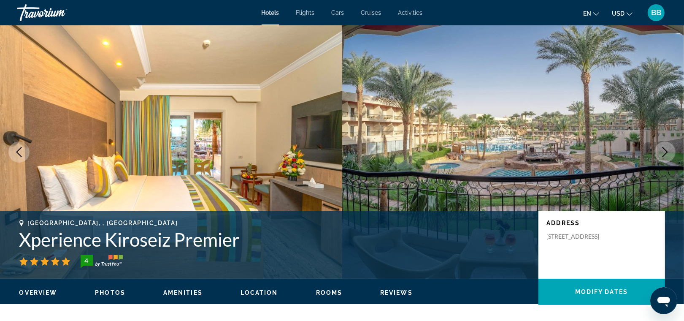
click at [663, 152] on icon "Next image" at bounding box center [665, 152] width 10 height 10
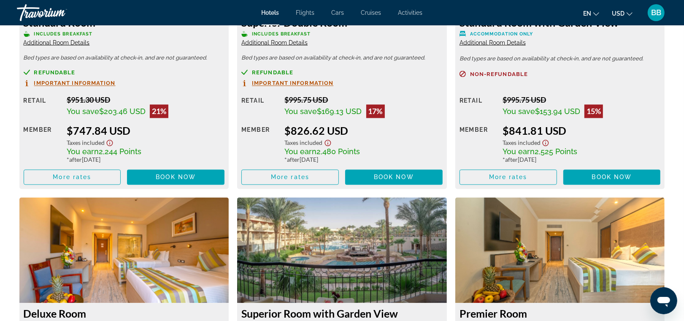
scroll to position [1290, 0]
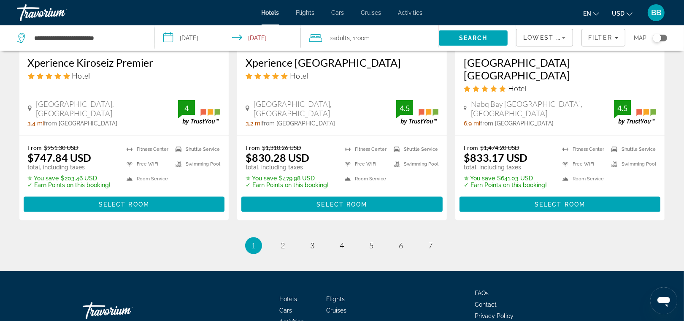
scroll to position [1146, 0]
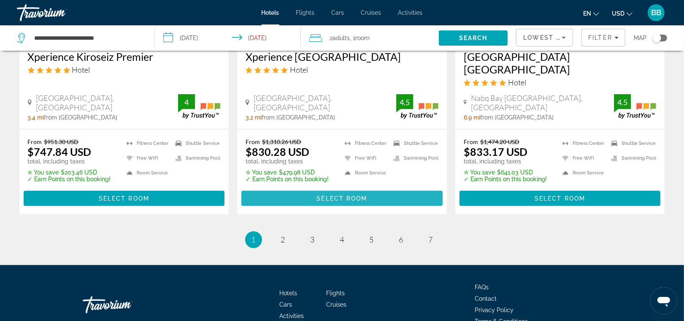
click at [348, 188] on span "Main content" at bounding box center [341, 198] width 201 height 20
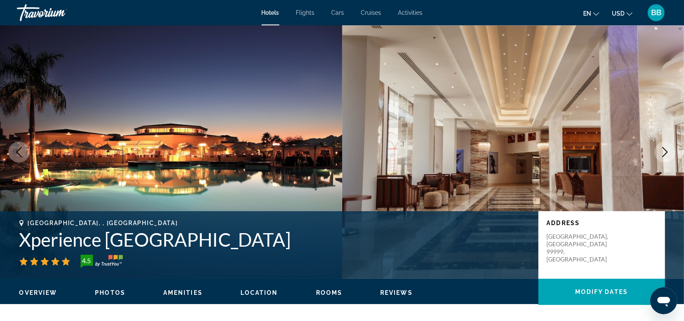
click at [663, 150] on icon "Next image" at bounding box center [665, 152] width 10 height 10
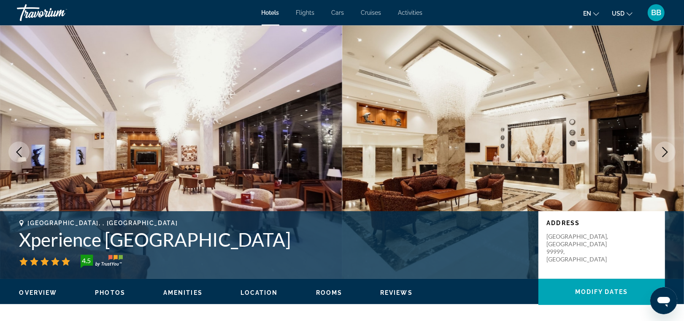
click at [663, 150] on icon "Next image" at bounding box center [665, 152] width 10 height 10
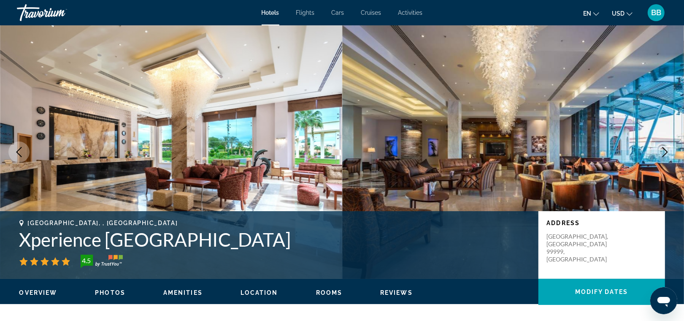
click at [663, 150] on icon "Next image" at bounding box center [665, 152] width 10 height 10
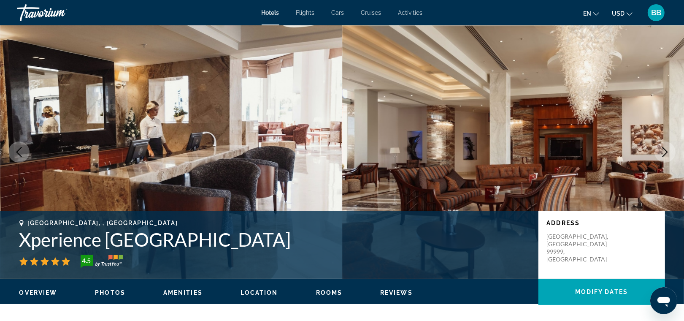
click at [663, 150] on icon "Next image" at bounding box center [665, 152] width 10 height 10
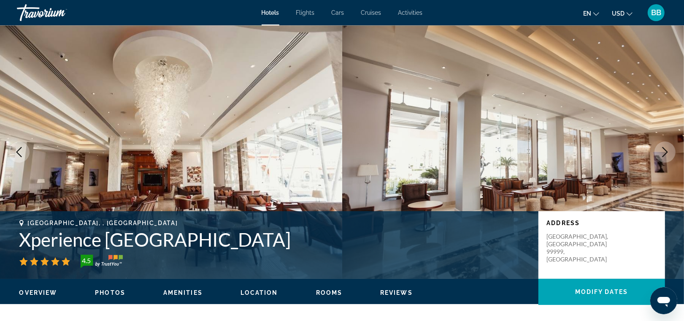
click at [663, 150] on icon "Next image" at bounding box center [665, 152] width 10 height 10
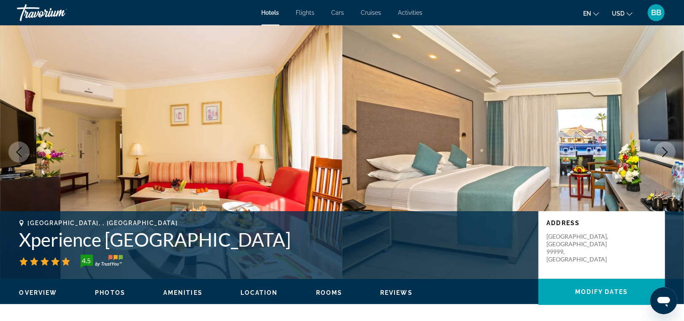
click at [662, 150] on icon "Next image" at bounding box center [665, 152] width 10 height 10
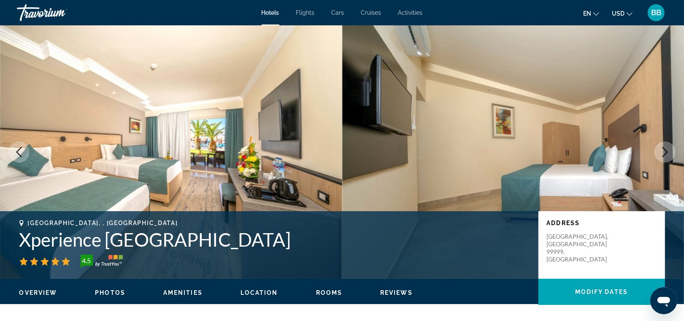
click at [662, 151] on icon "Next image" at bounding box center [665, 152] width 10 height 10
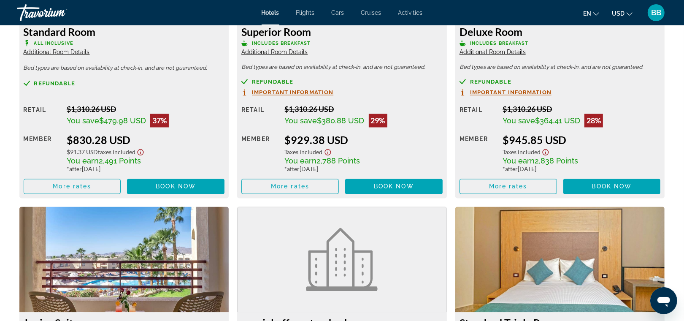
scroll to position [1278, 0]
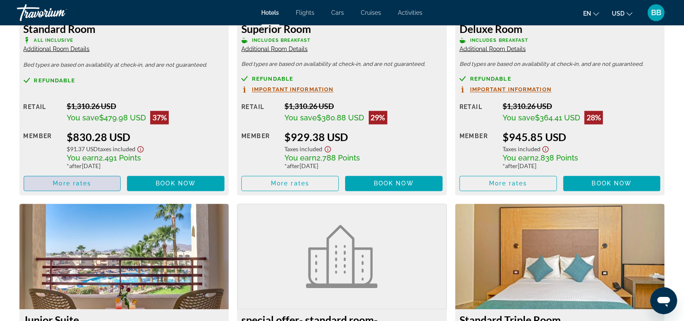
click at [91, 182] on span "More rates" at bounding box center [72, 183] width 38 height 7
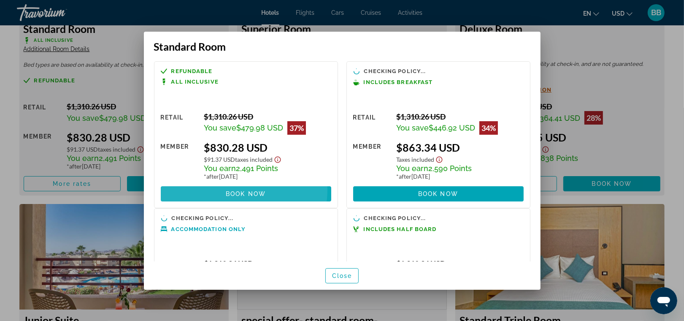
click at [235, 190] on span "Book now" at bounding box center [246, 193] width 40 height 7
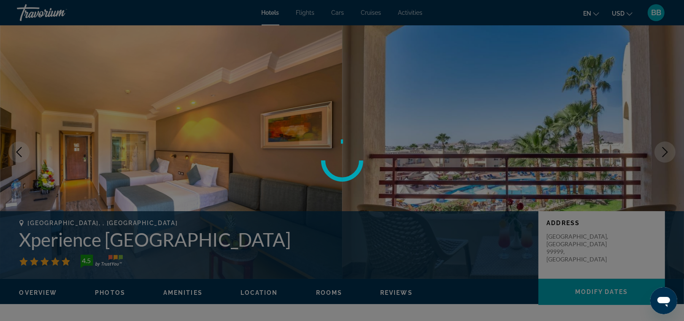
scroll to position [1278, 0]
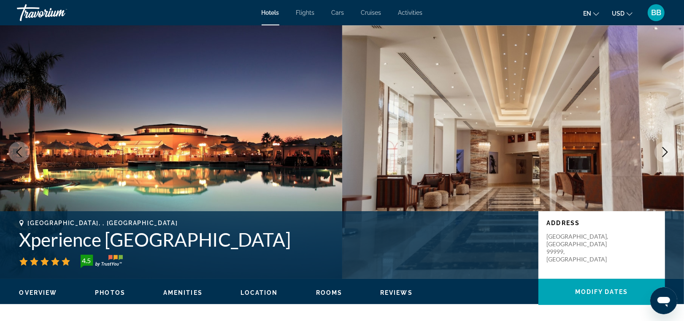
click at [248, 146] on img "Main content" at bounding box center [171, 151] width 342 height 253
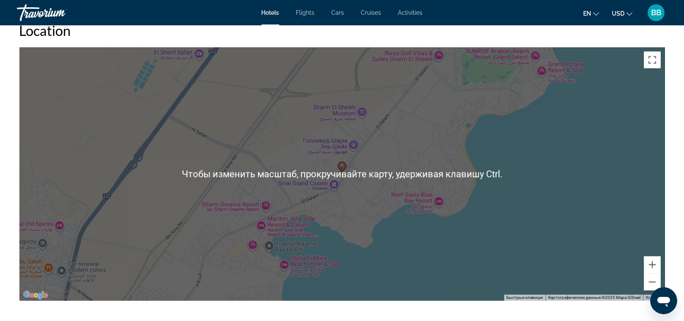
scroll to position [810, 0]
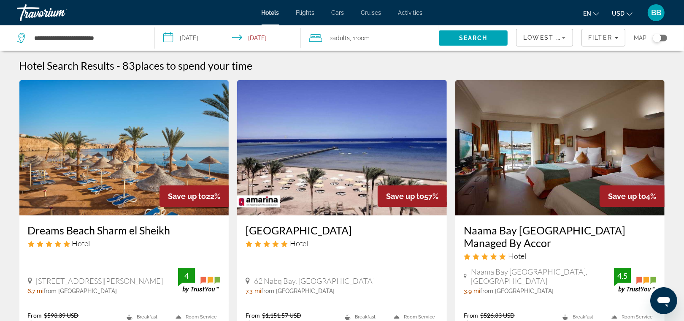
click at [666, 37] on div "Toggle map" at bounding box center [660, 38] width 14 height 7
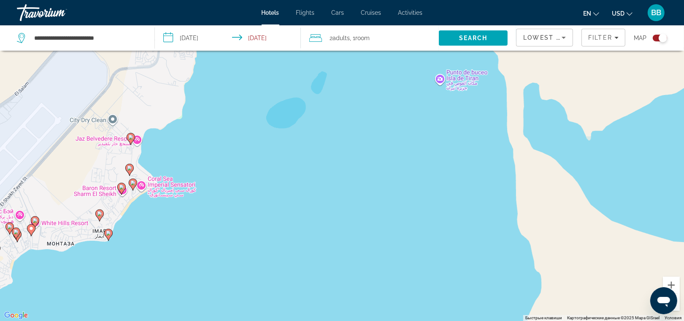
click at [160, 152] on div "Чтобы активировать перетаскивание с помощью клавиатуры, нажмите Alt + Ввод. Пос…" at bounding box center [342, 160] width 684 height 321
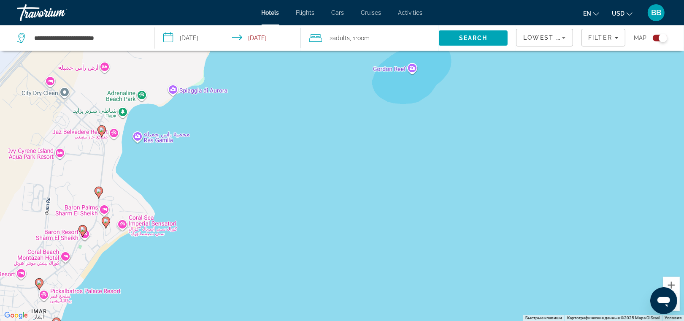
click at [655, 36] on div "Toggle map" at bounding box center [660, 38] width 14 height 7
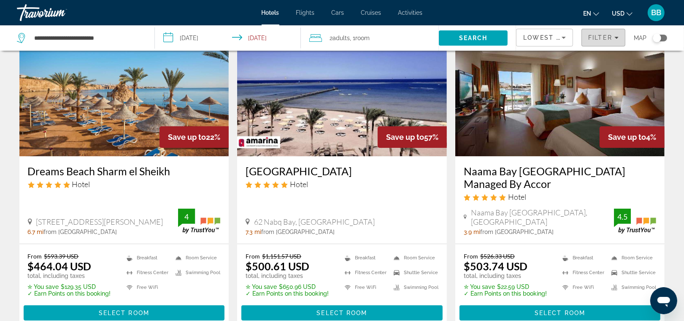
click at [596, 37] on span "Filter" at bounding box center [600, 37] width 24 height 7
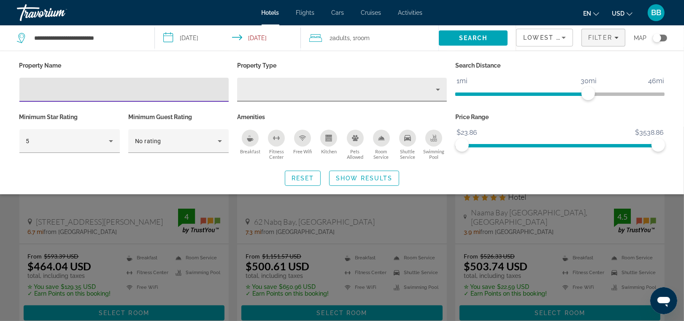
click at [441, 91] on icon "Property type" at bounding box center [438, 89] width 10 height 10
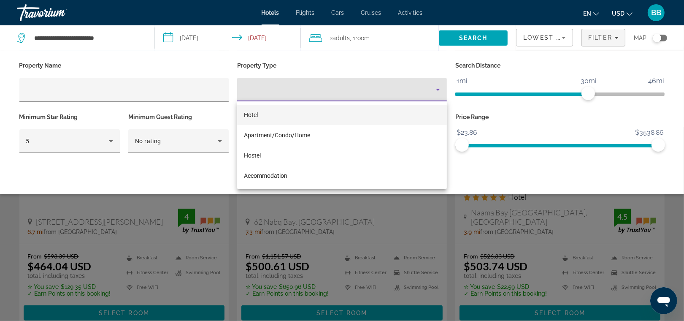
click at [141, 93] on div at bounding box center [342, 160] width 684 height 321
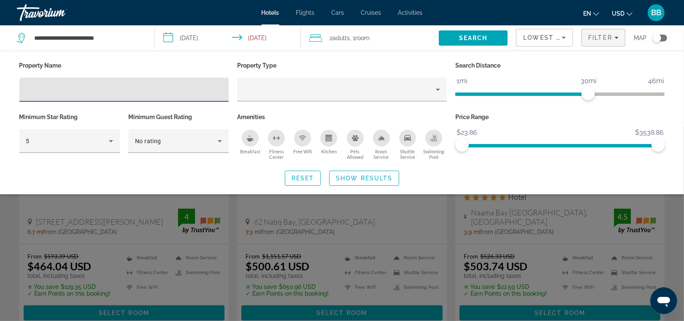
click at [141, 93] on input "Hotel Filters" at bounding box center [124, 90] width 196 height 10
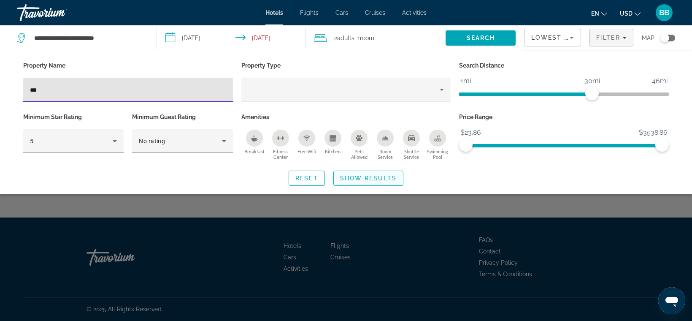
type input "***"
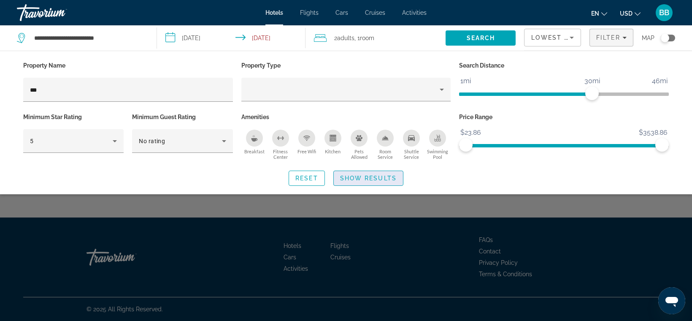
click at [359, 175] on span "Show Results" at bounding box center [368, 178] width 57 height 7
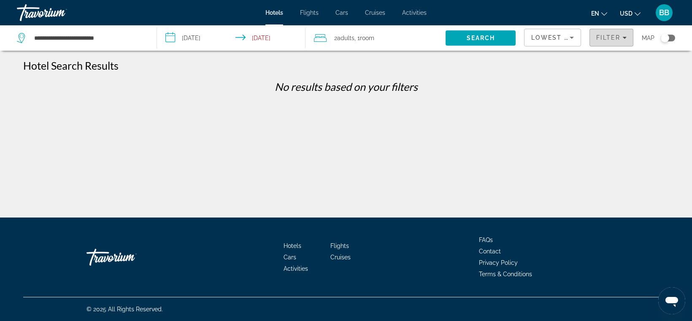
click at [623, 36] on icon "Filters" at bounding box center [624, 37] width 4 height 4
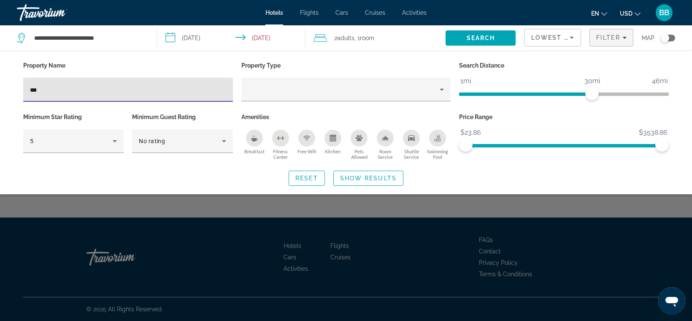
click at [121, 93] on input "***" at bounding box center [128, 90] width 196 height 10
type input "*"
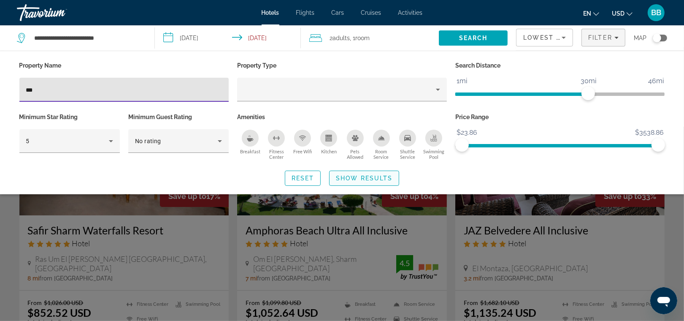
type input "***"
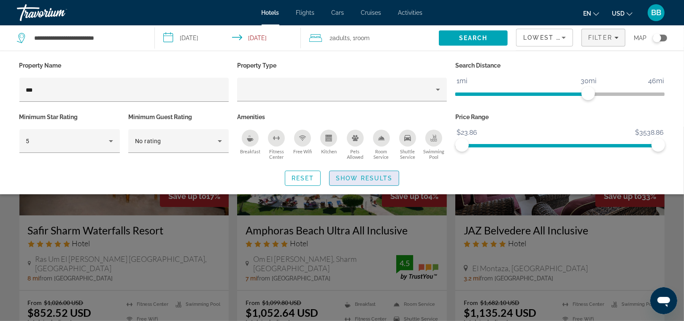
click at [375, 175] on span "Show Results" at bounding box center [364, 178] width 57 height 7
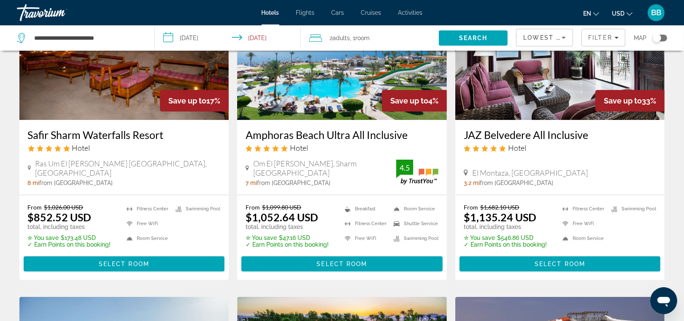
scroll to position [72, 0]
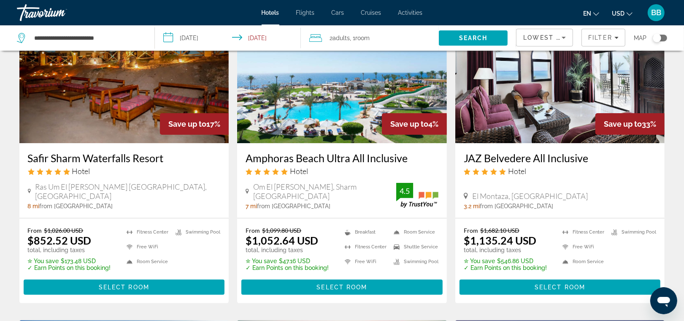
click at [426, 192] on img "Main content" at bounding box center [417, 195] width 42 height 25
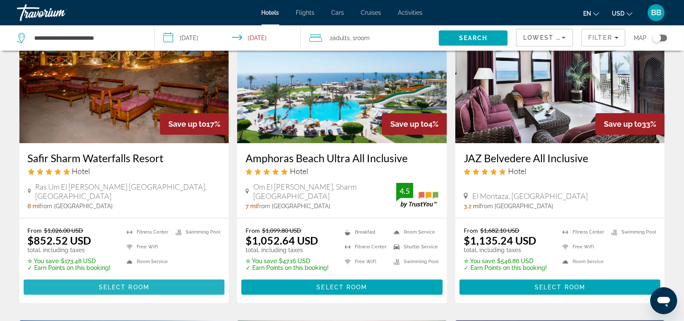
click at [119, 285] on span "Select Room" at bounding box center [124, 286] width 51 height 7
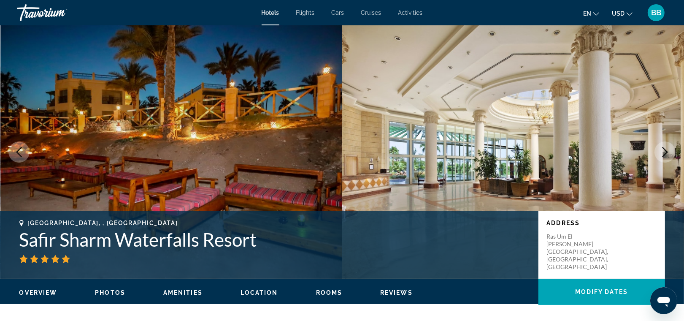
click at [658, 150] on button "Next image" at bounding box center [664, 151] width 21 height 21
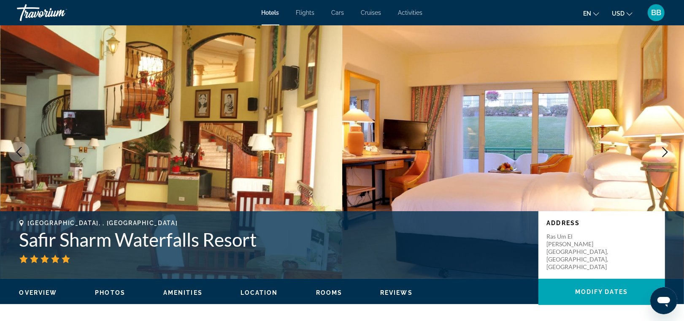
click at [658, 150] on button "Next image" at bounding box center [664, 151] width 21 height 21
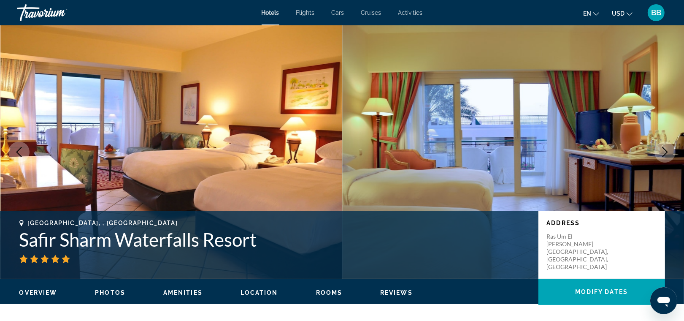
click at [658, 150] on button "Next image" at bounding box center [664, 151] width 21 height 21
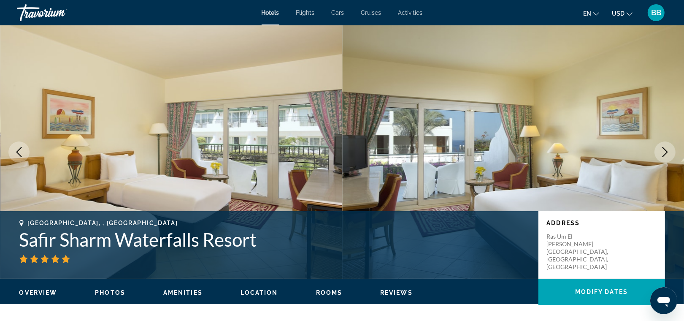
click at [658, 150] on button "Next image" at bounding box center [664, 151] width 21 height 21
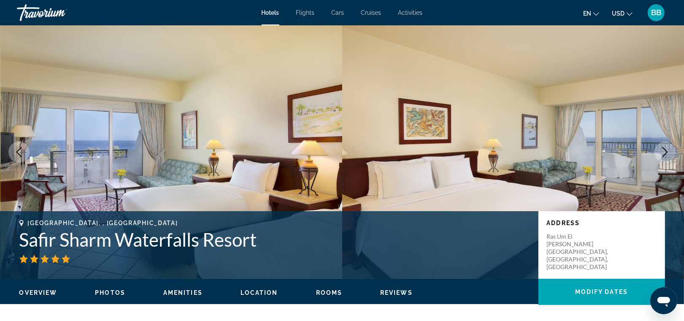
click at [658, 151] on button "Next image" at bounding box center [664, 151] width 21 height 21
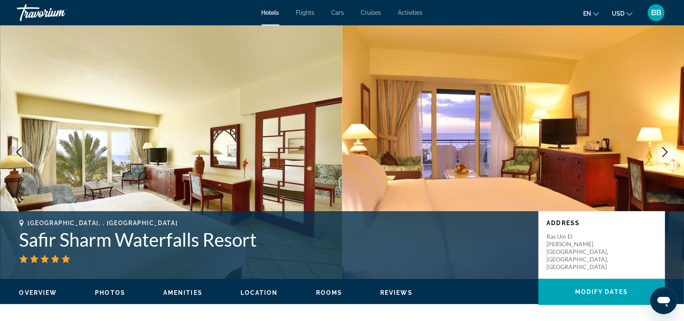
click at [658, 151] on button "Next image" at bounding box center [664, 151] width 21 height 21
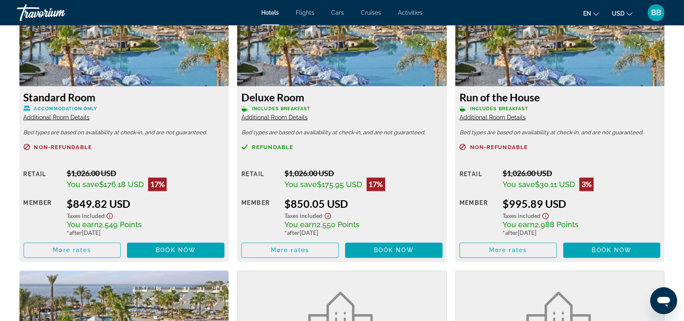
scroll to position [1182, 0]
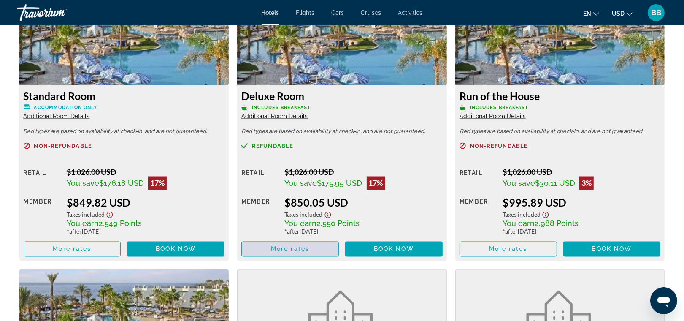
click at [294, 246] on span "More rates" at bounding box center [290, 249] width 38 height 7
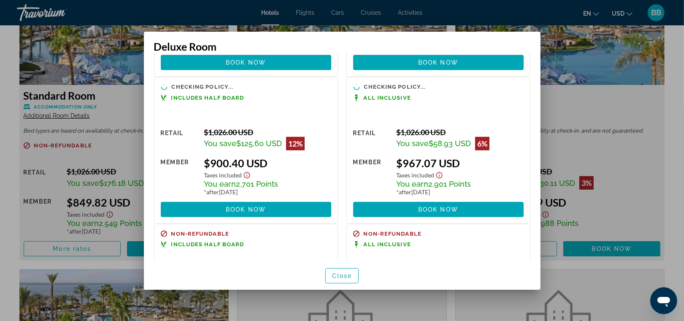
scroll to position [279, 0]
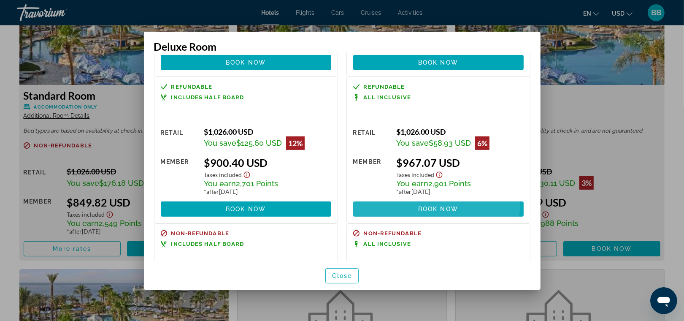
click at [409, 202] on span at bounding box center [438, 209] width 170 height 20
